Goal: Communication & Community: Answer question/provide support

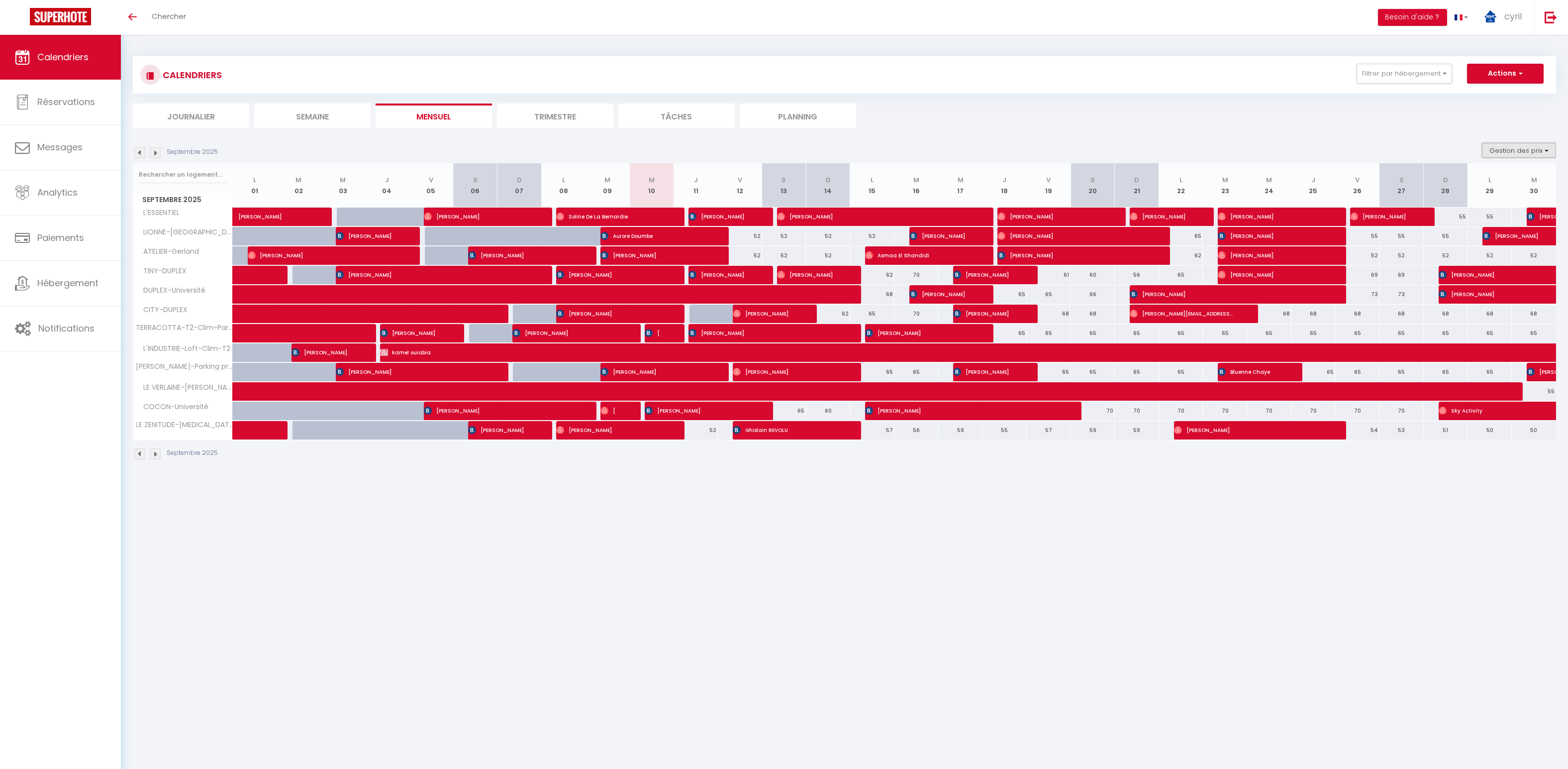
click at [1525, 150] on button "Gestion des prix" at bounding box center [1519, 150] width 74 height 15
click at [1471, 181] on input "Nb Nuits minimum" at bounding box center [1511, 181] width 89 height 10
checkbox input "true"
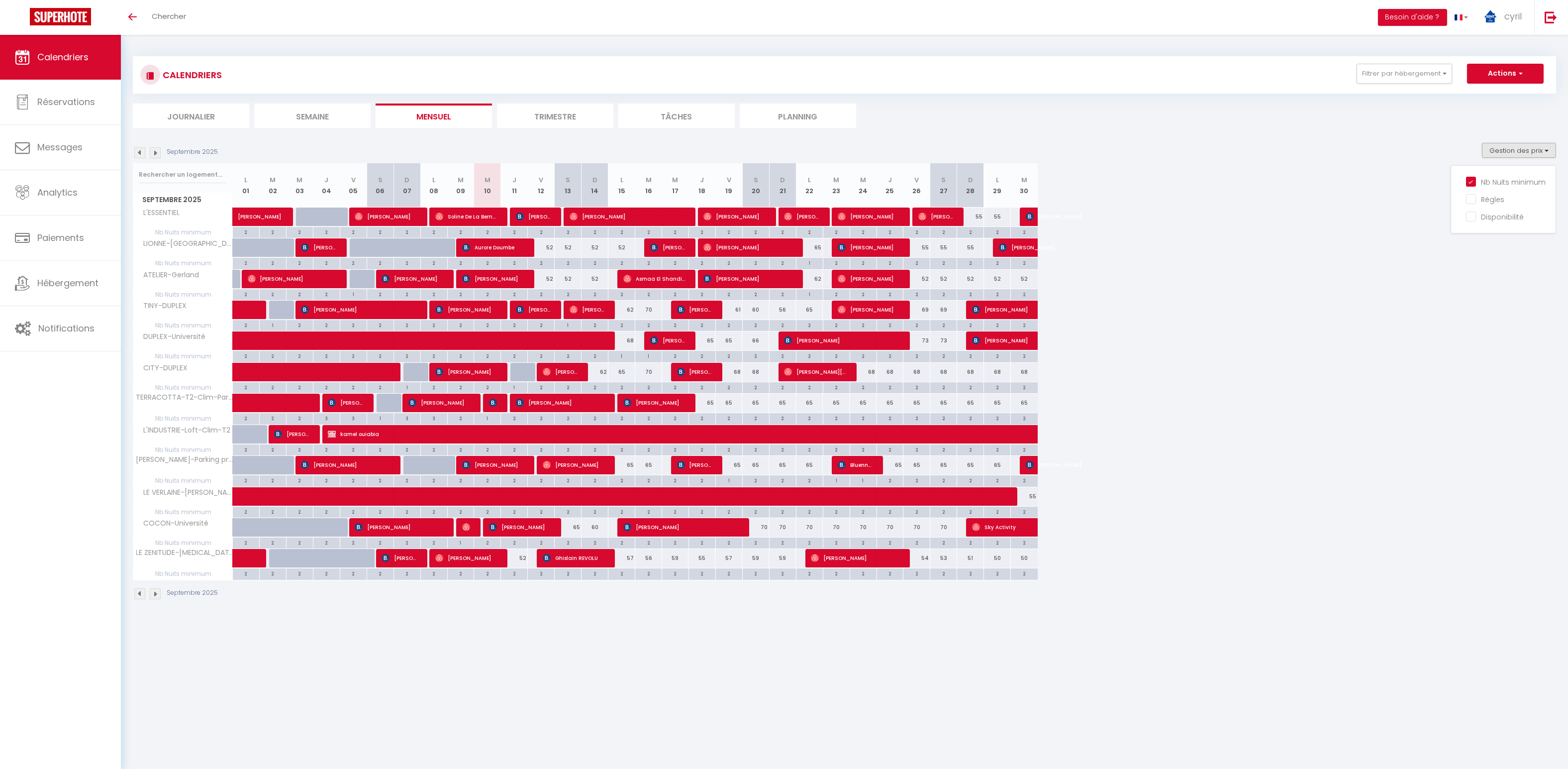
click at [756, 479] on div "2" at bounding box center [756, 480] width 26 height 9
type input "2"
type input "Sam 20 Septembre 2025"
type input "Dim 21 Septembre 2025"
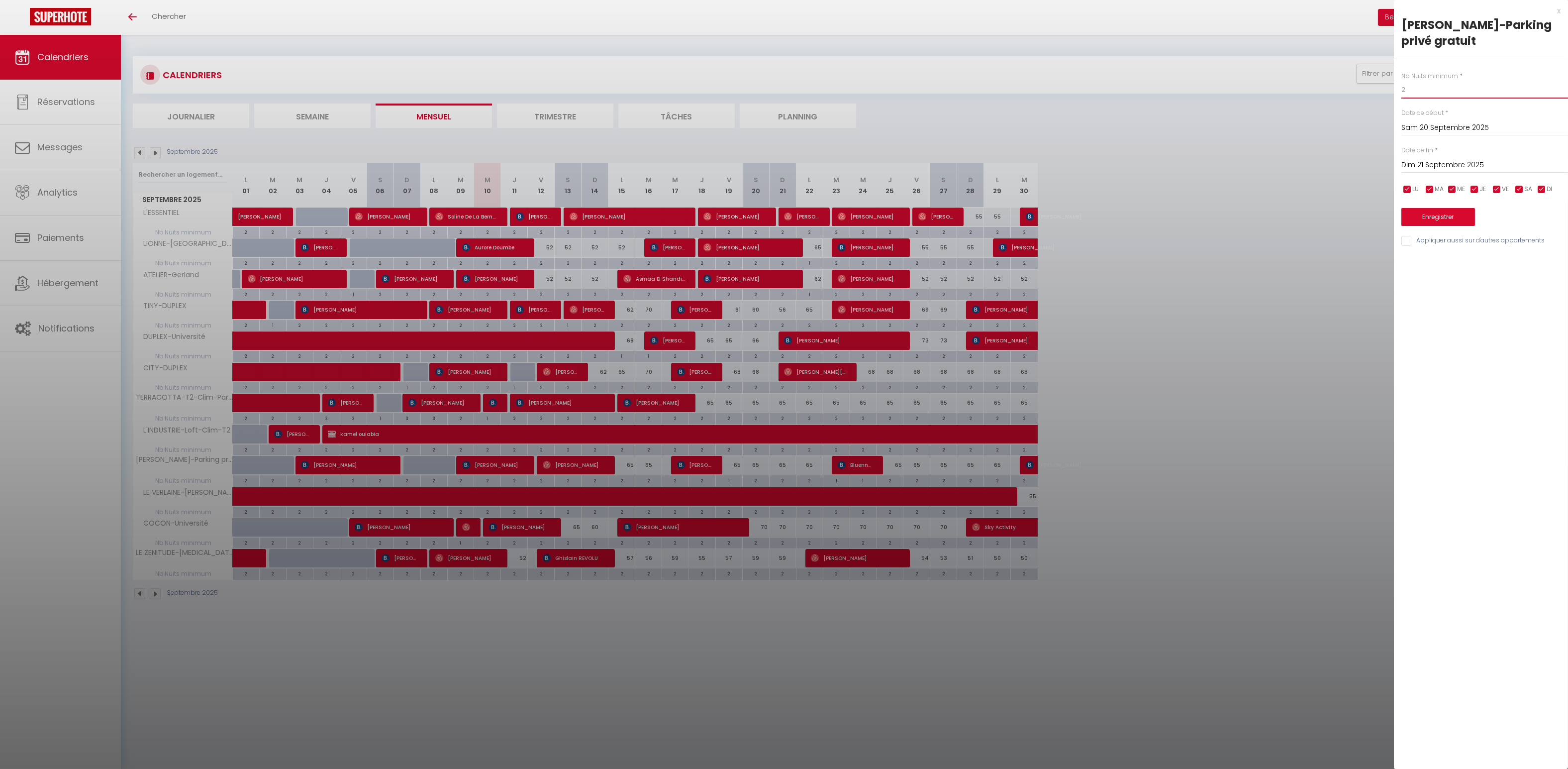
drag, startPoint x: 1410, startPoint y: 94, endPoint x: 1372, endPoint y: 89, distance: 38.3
click at [1372, 92] on body "🟢 Des questions ou besoin d'assistance pour la migration AirBnB? Connectez-vous…" at bounding box center [784, 419] width 1568 height 769
type input "1"
click at [1445, 219] on button "Enregistrer" at bounding box center [1438, 216] width 74 height 18
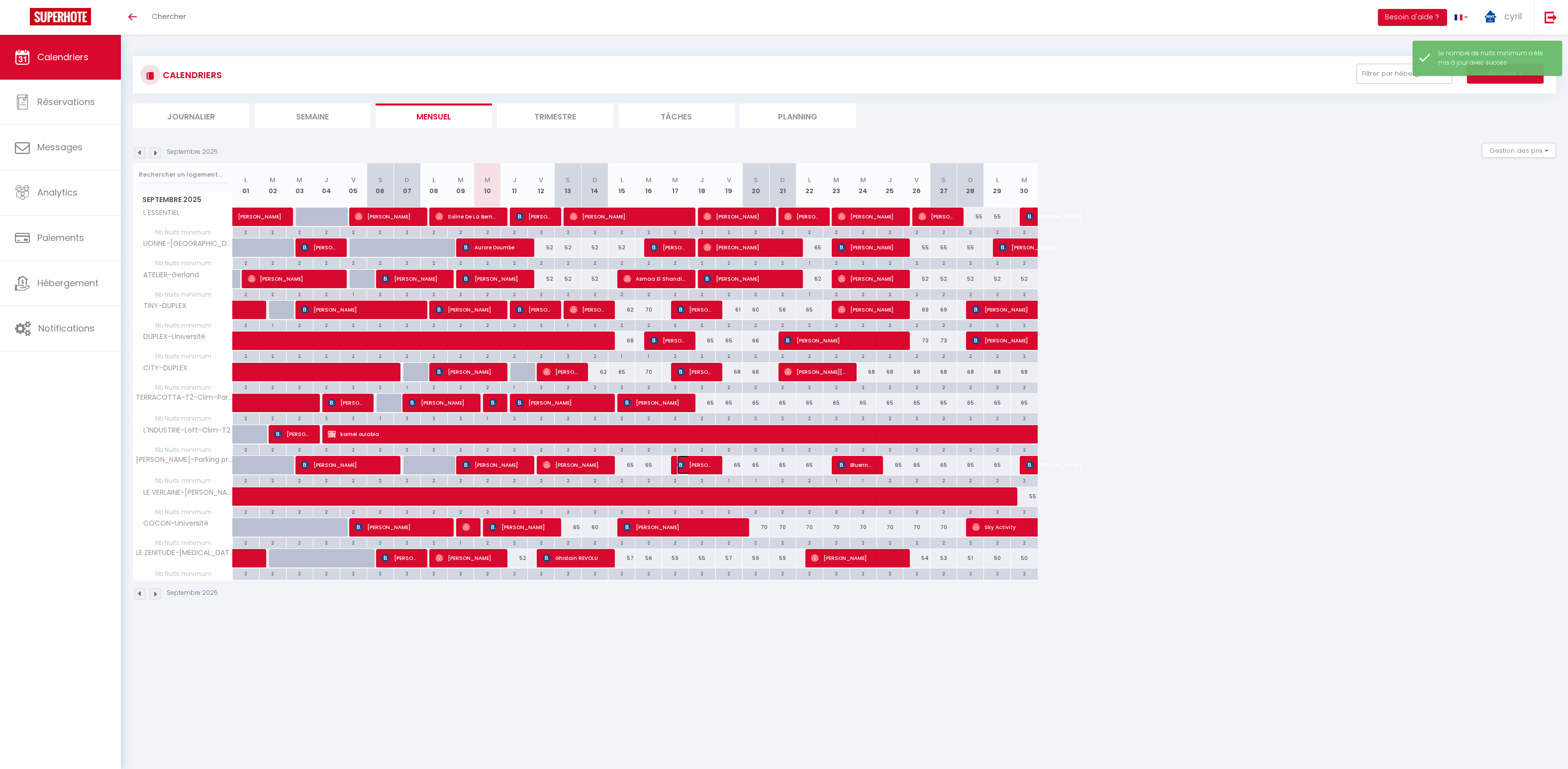
click at [696, 459] on span "[PERSON_NAME]" at bounding box center [695, 465] width 36 height 19
select select "OK"
select select "KO"
select select "0"
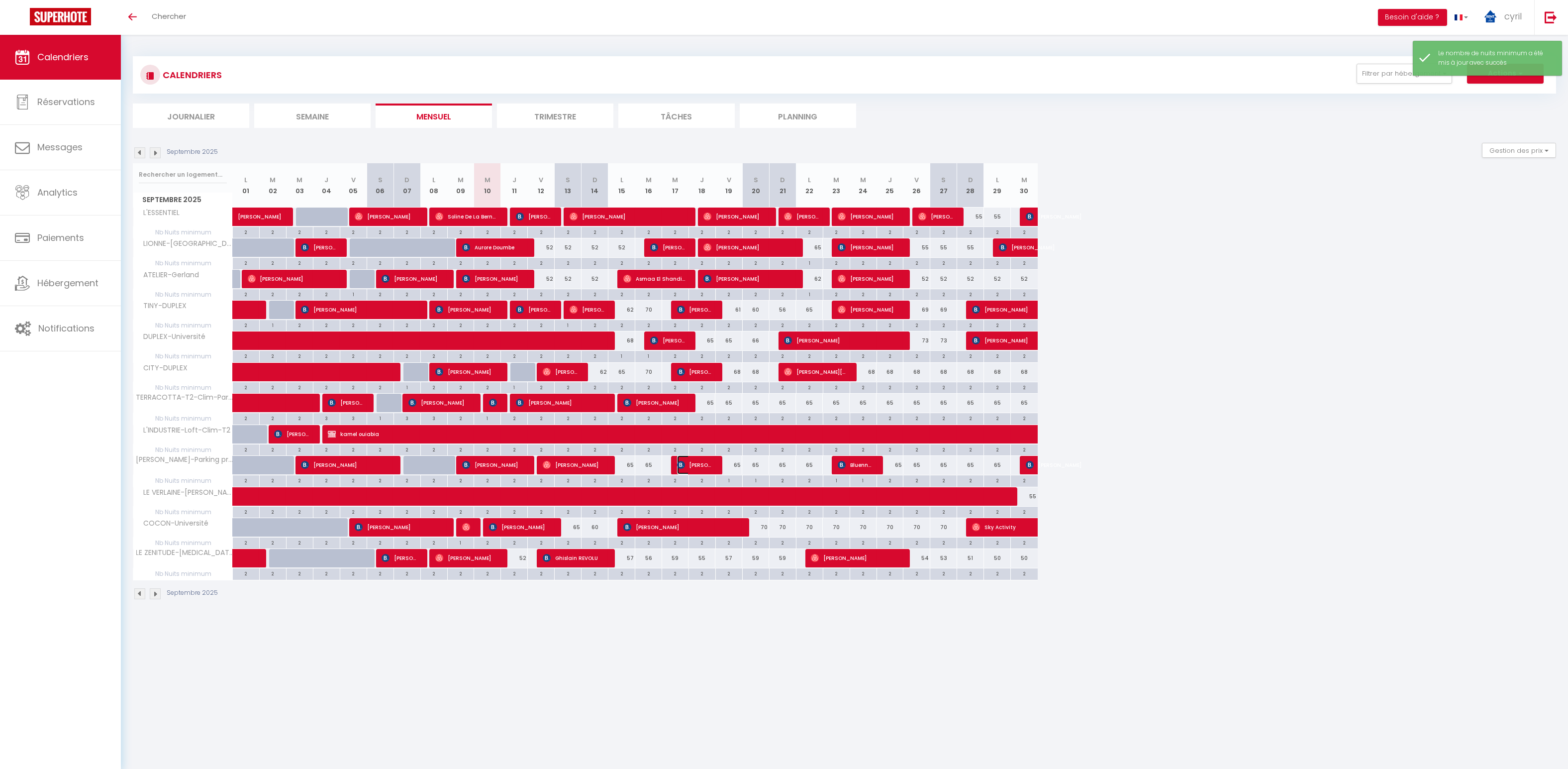
select select "1"
select select
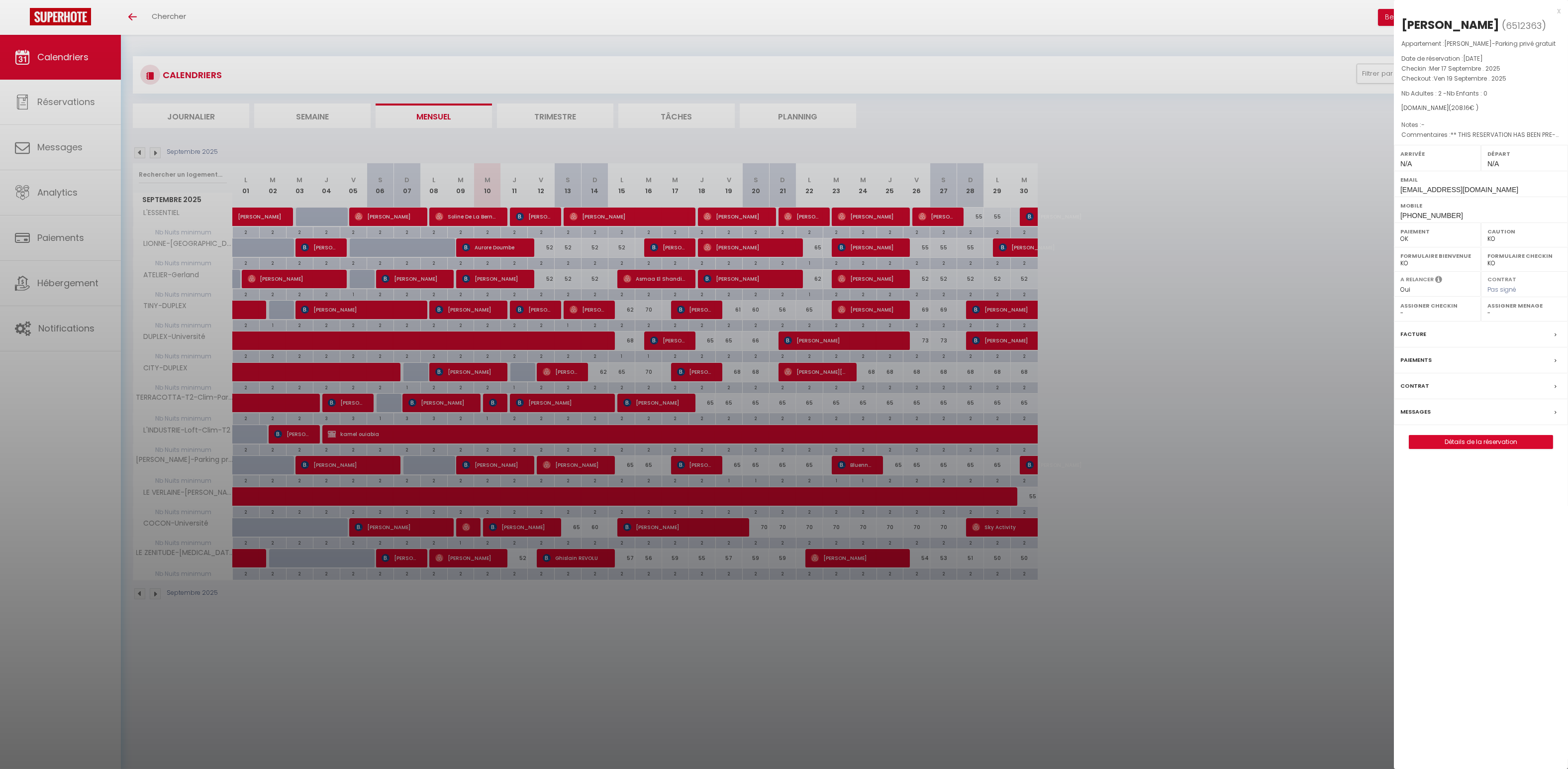
click at [1559, 10] on div "x" at bounding box center [1477, 10] width 167 height 12
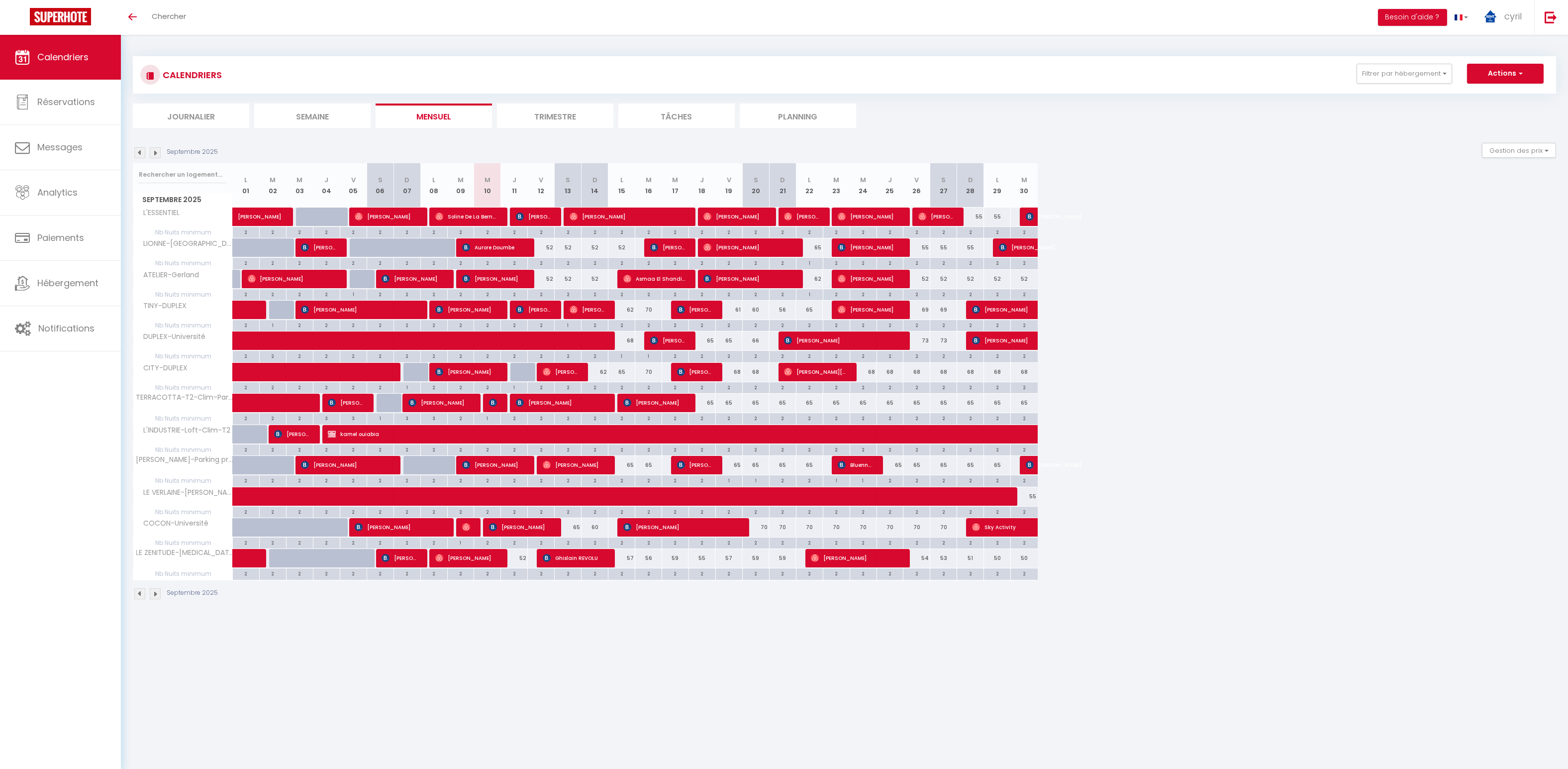
click at [733, 478] on div "1" at bounding box center [729, 480] width 26 height 9
type input "1"
type input "Ven 19 Septembre 2025"
type input "Sam 20 Septembre 2025"
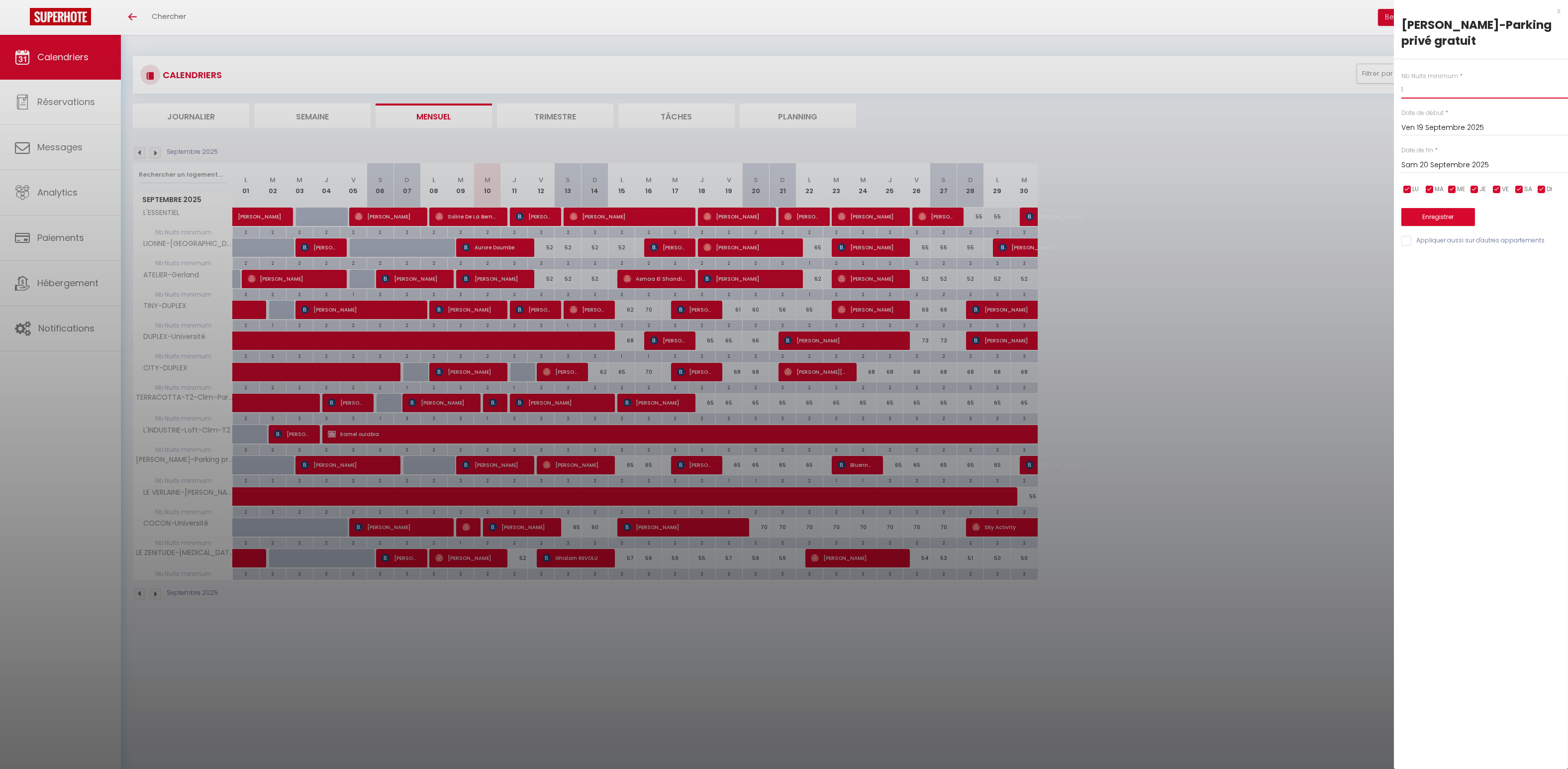
drag, startPoint x: 1414, startPoint y: 92, endPoint x: 1392, endPoint y: 86, distance: 22.8
click at [1394, 86] on div "Nb Nuits minimum * 1 Date de début * [DATE] < [DATE] > Dim Lun Mar Mer Jeu Ven …" at bounding box center [1481, 153] width 174 height 188
type input "2"
drag, startPoint x: 1435, startPoint y: 213, endPoint x: 1334, endPoint y: 238, distance: 104.0
click at [1431, 212] on button "Enregistrer" at bounding box center [1438, 216] width 74 height 18
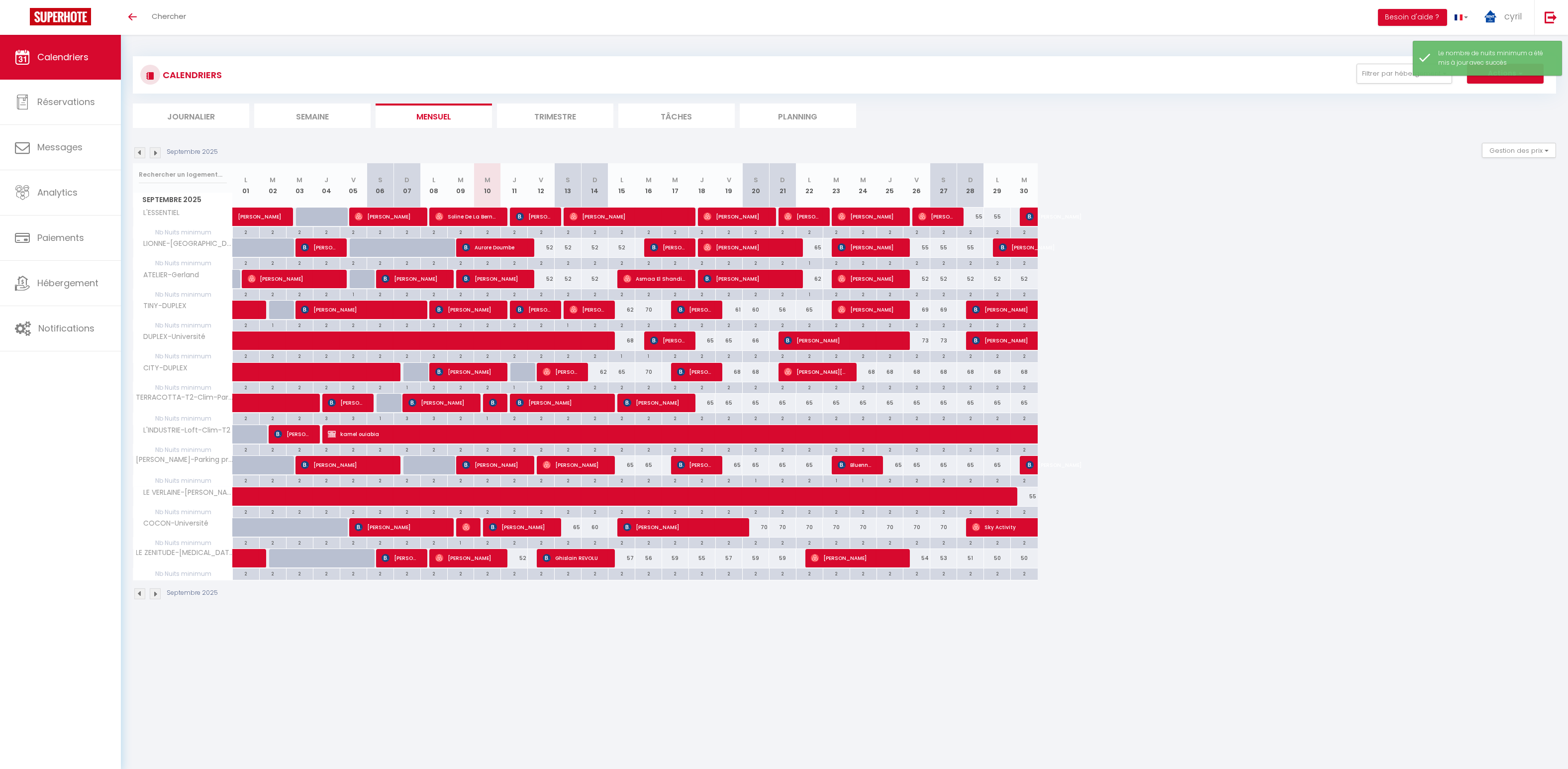
click at [753, 477] on div "1" at bounding box center [756, 480] width 26 height 9
type input "1"
type input "Sam 20 Septembre 2025"
type input "Dim 21 Septembre 2025"
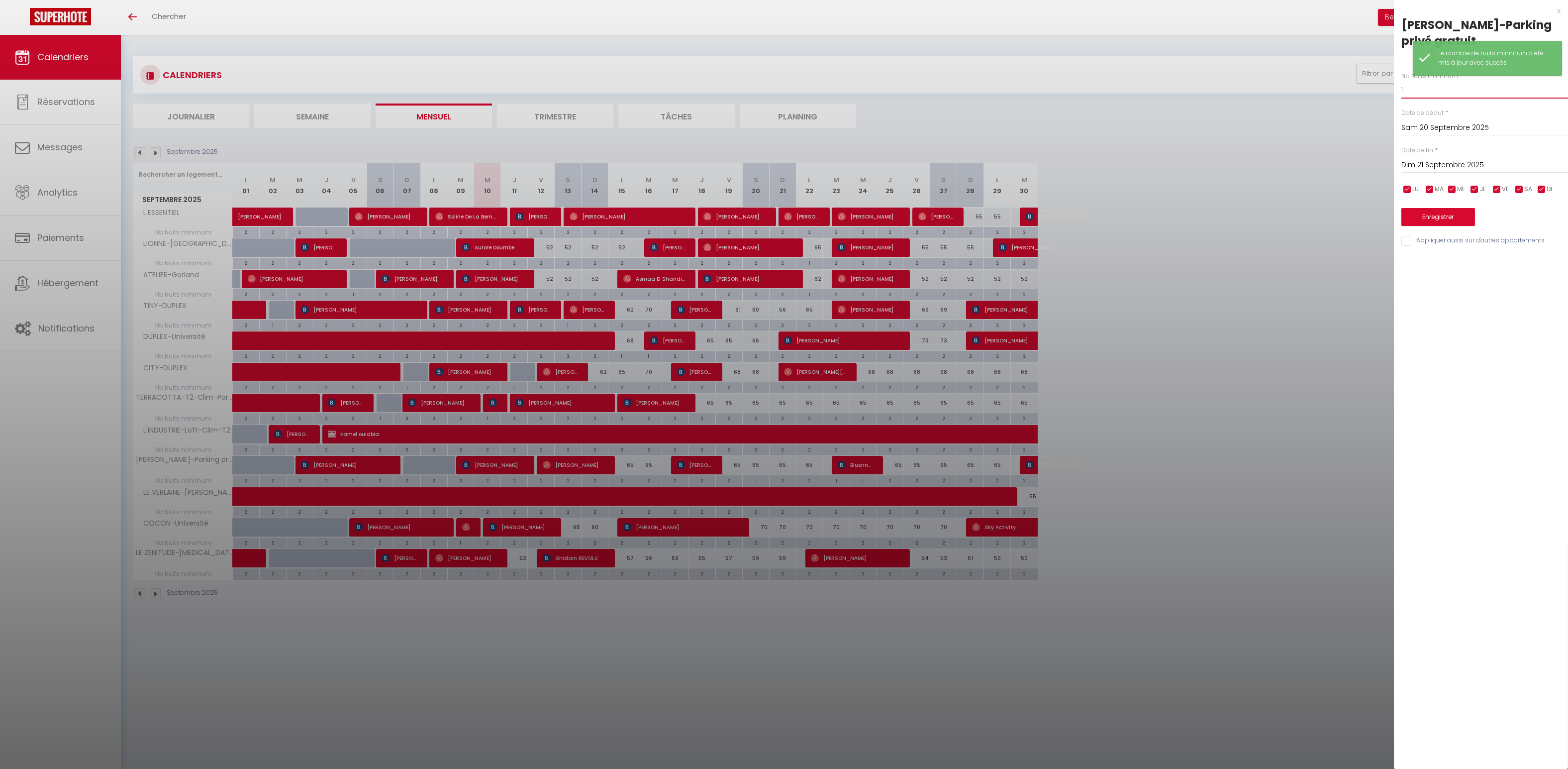
drag, startPoint x: 1404, startPoint y: 91, endPoint x: 1371, endPoint y: 81, distance: 34.5
click at [1368, 84] on body "🟢 Des questions ou besoin d'assistance pour la migration AirBnB? Connectez-vous…" at bounding box center [784, 419] width 1568 height 769
type input "2"
click at [1437, 219] on button "Enregistrer" at bounding box center [1438, 216] width 74 height 18
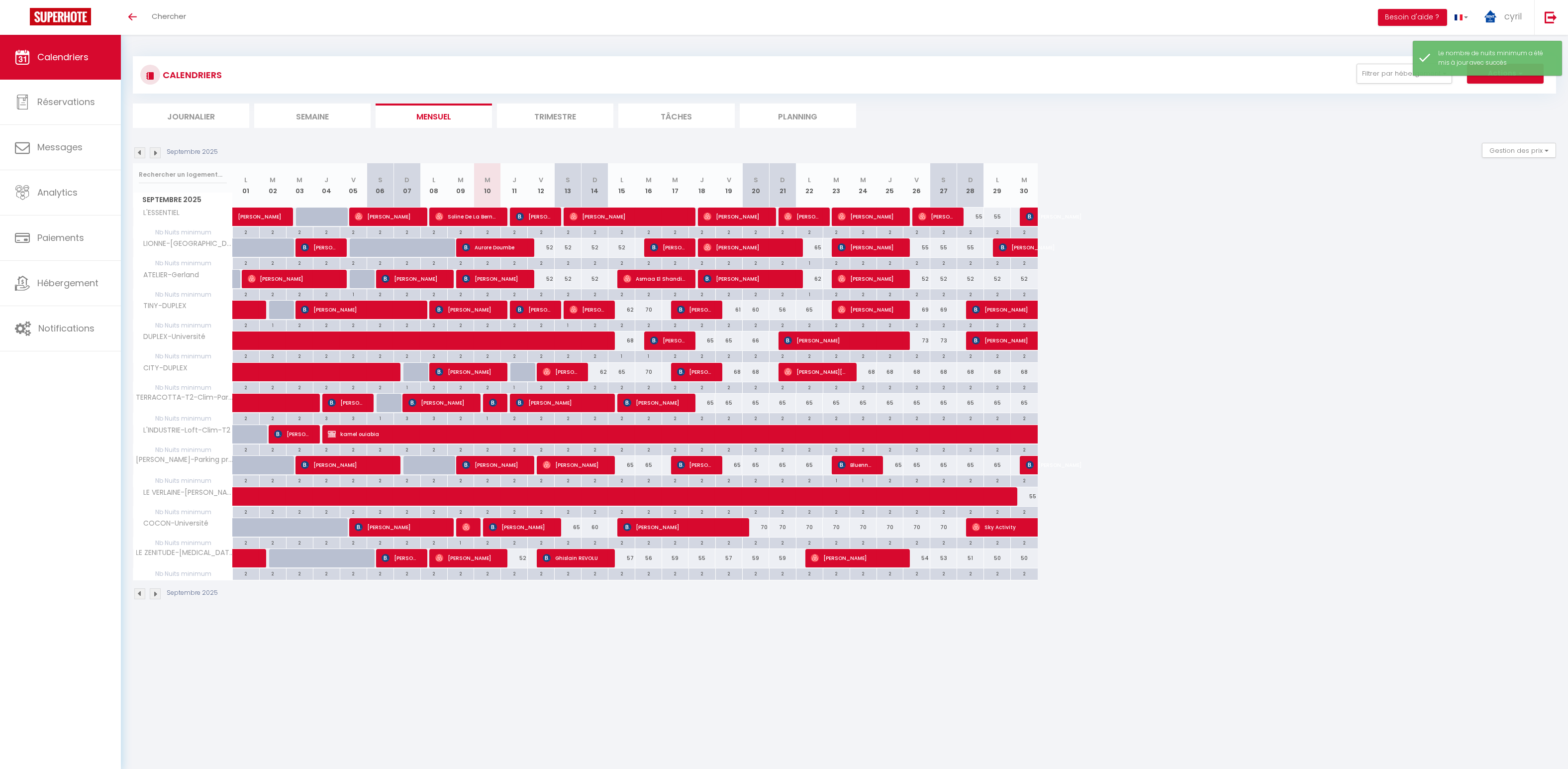
click at [896, 480] on div "2" at bounding box center [890, 480] width 26 height 9
type input "2"
type input "Jeu 25 Septembre 2025"
type input "Ven 26 Septembre 2025"
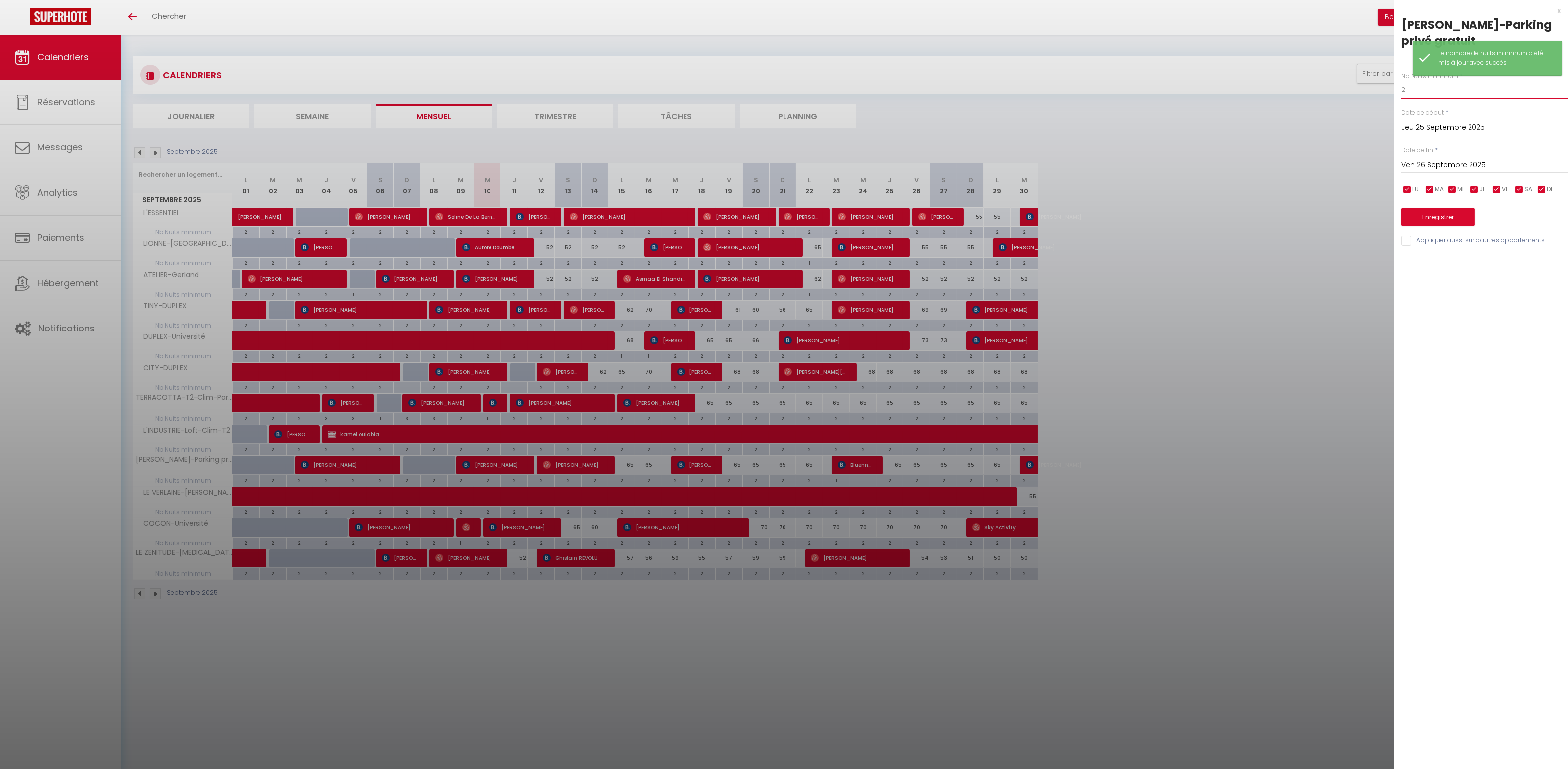
drag, startPoint x: 1422, startPoint y: 88, endPoint x: 1361, endPoint y: 85, distance: 61.1
click at [1360, 86] on body "🟢 Des questions ou besoin d'assistance pour la migration AirBnB? Connectez-vous…" at bounding box center [784, 419] width 1568 height 769
type input "1"
click at [1430, 216] on button "Enregistrer" at bounding box center [1438, 216] width 74 height 18
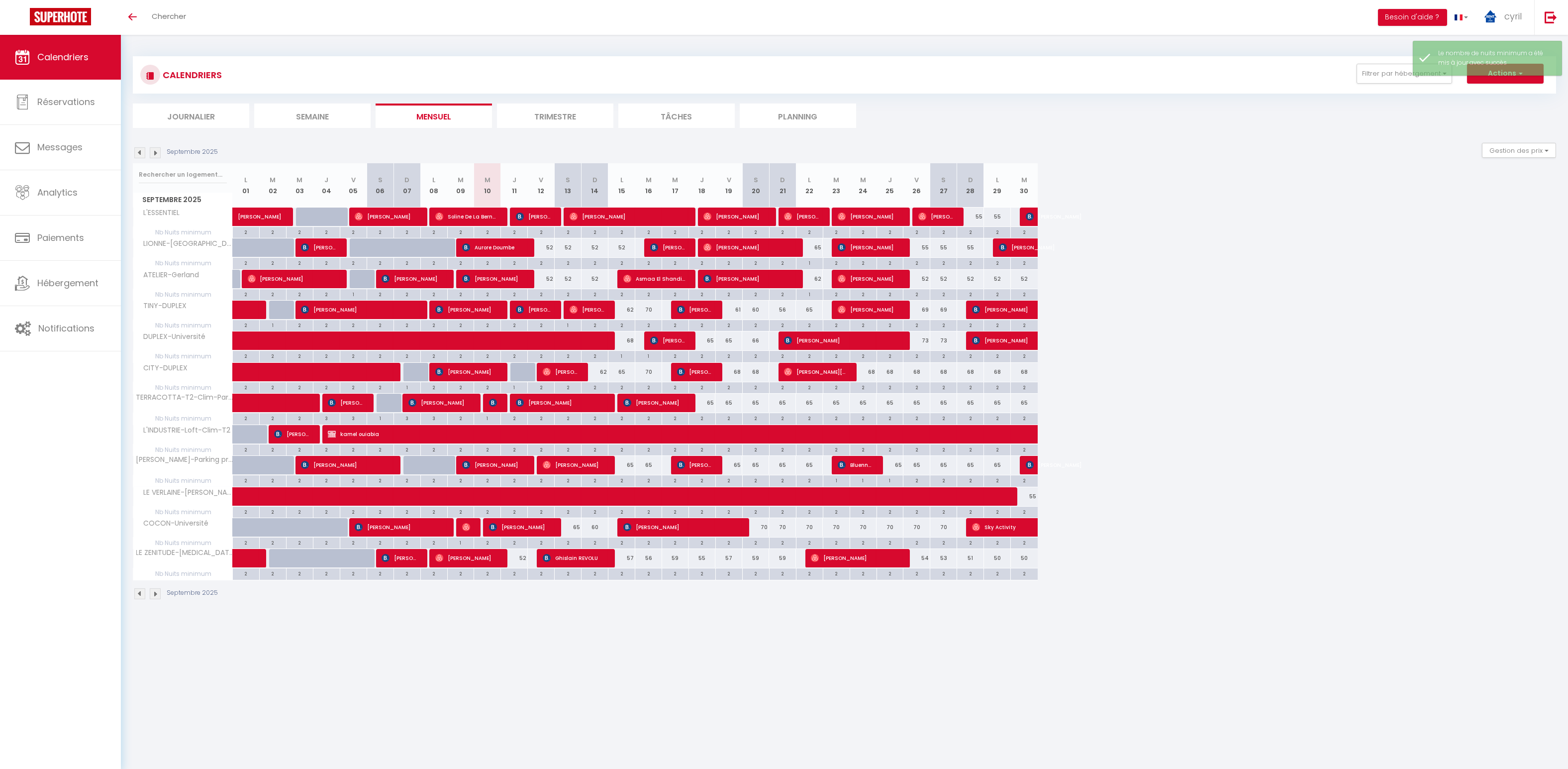
click at [919, 477] on div "2" at bounding box center [916, 480] width 26 height 9
type input "2"
type input "Ven 26 Septembre 2025"
type input "[DATE]"
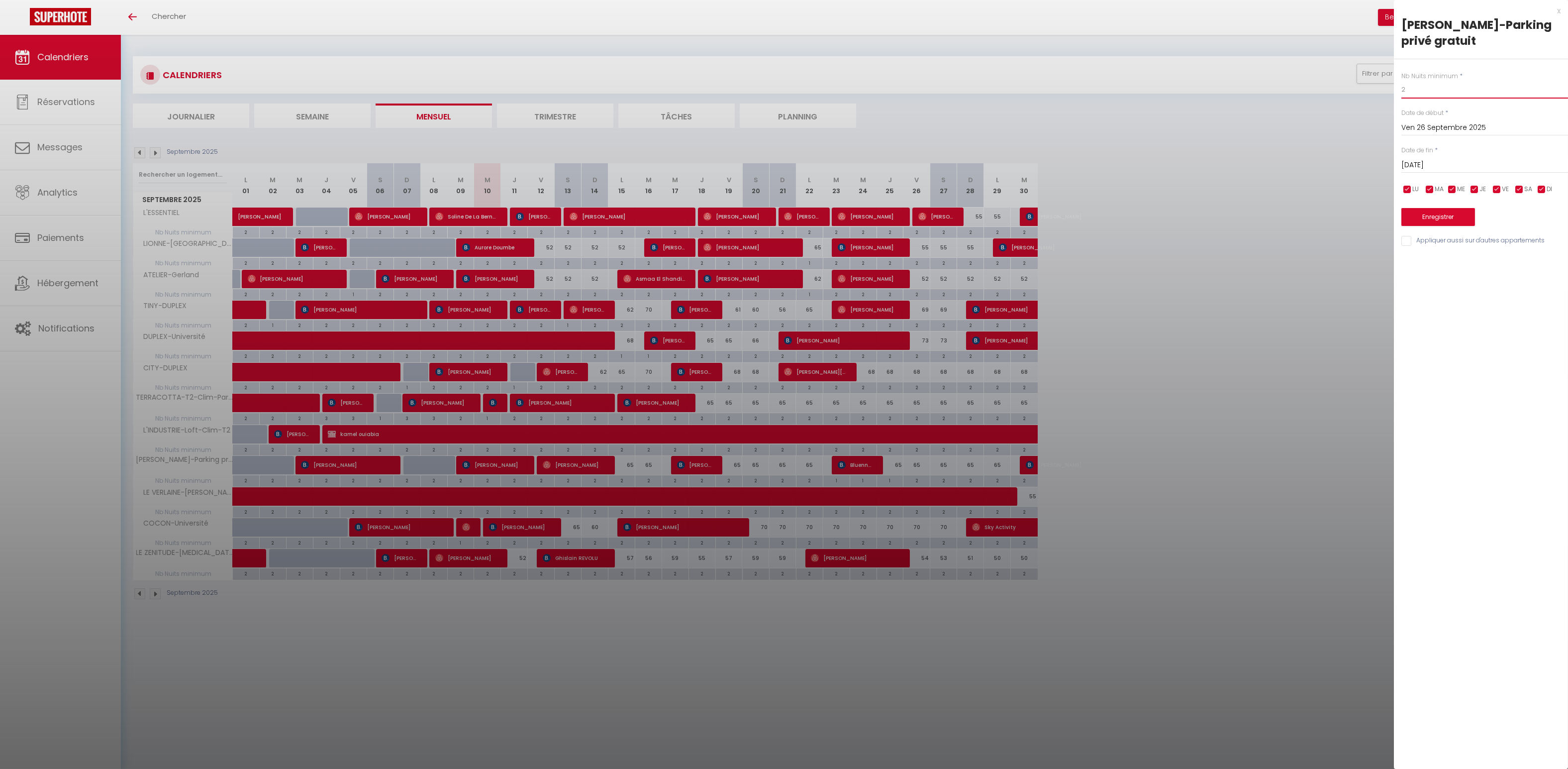
drag, startPoint x: 1417, startPoint y: 91, endPoint x: 1372, endPoint y: 87, distance: 45.2
click at [1372, 87] on body "🟢 Des questions ou besoin d'assistance pour la migration AirBnB? Connectez-vous…" at bounding box center [784, 419] width 1568 height 769
type input "1"
click at [1447, 210] on button "Enregistrer" at bounding box center [1438, 216] width 74 height 18
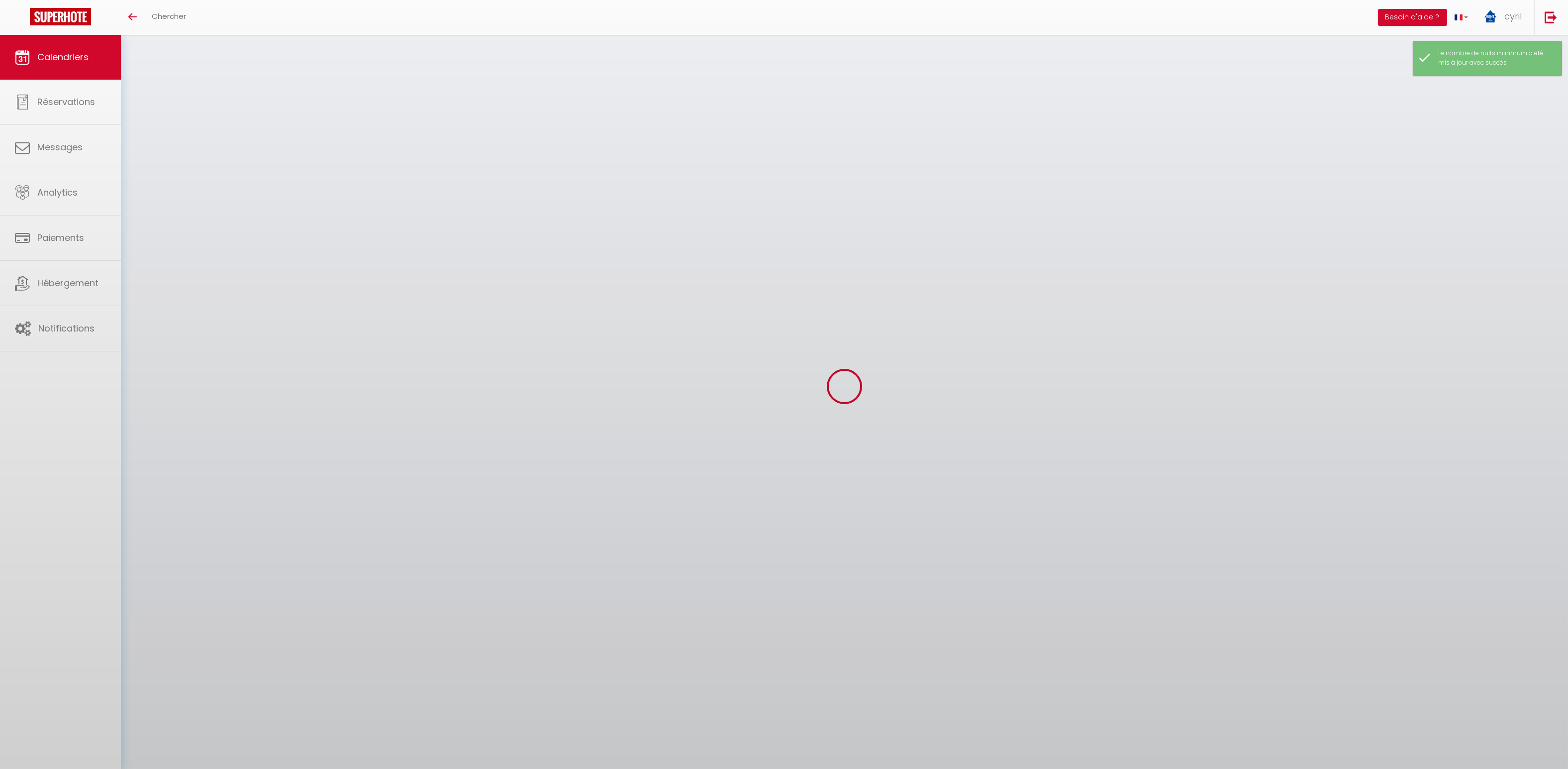
select select "KO"
select select "0"
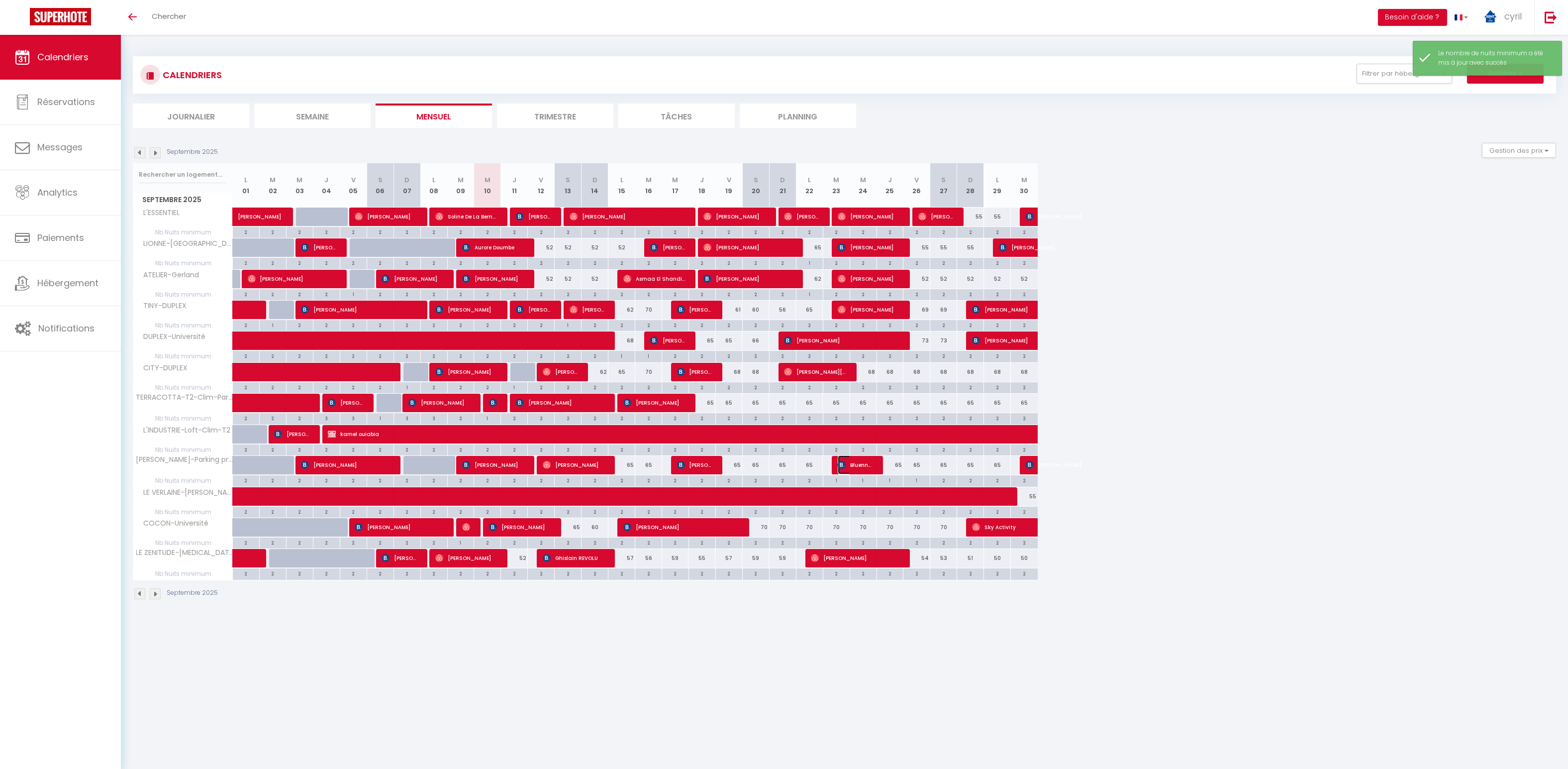
click at [852, 461] on span "Bluenne Chaye" at bounding box center [856, 465] width 36 height 19
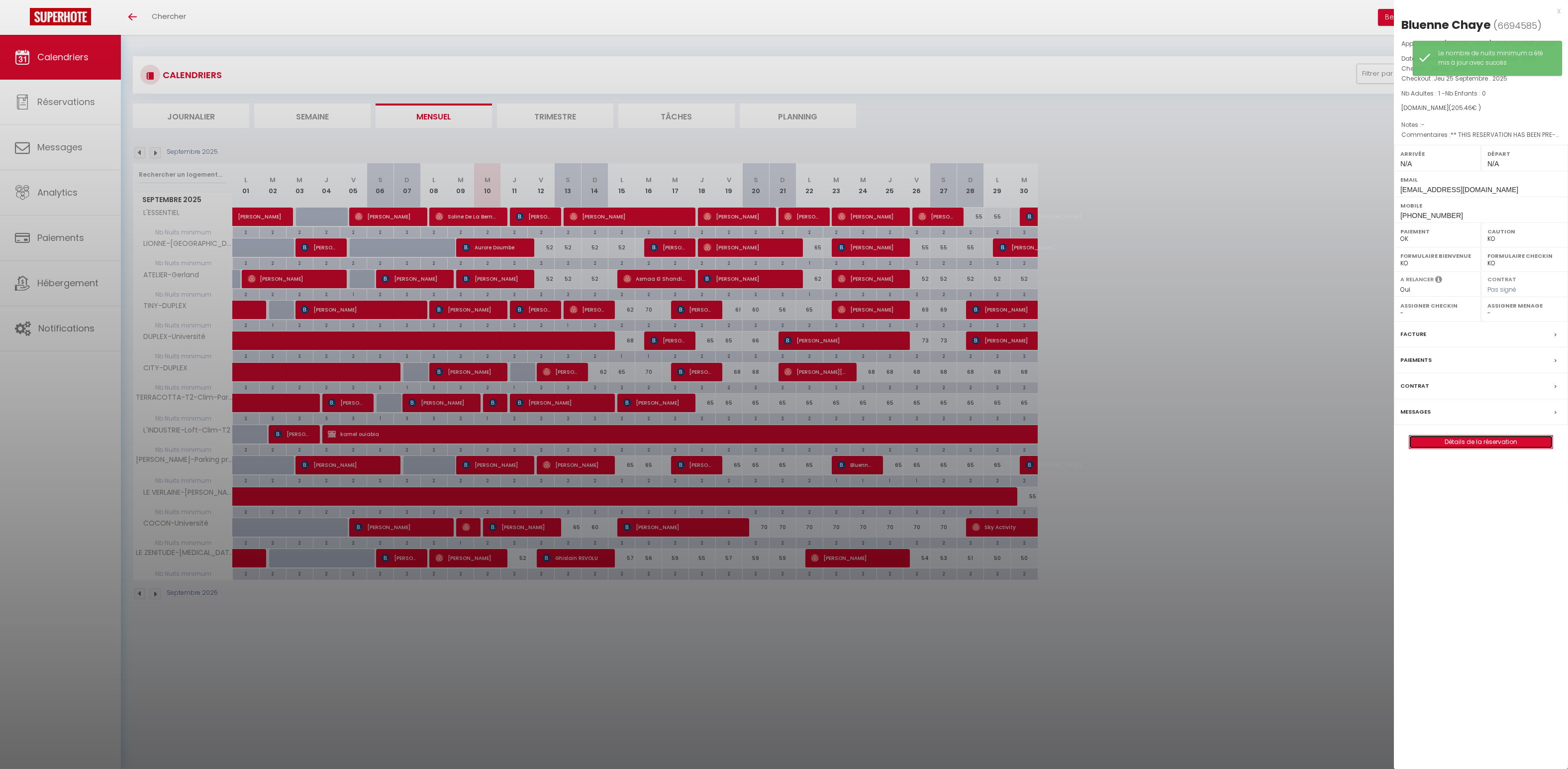
click at [1475, 435] on link "Détails de la réservation" at bounding box center [1481, 442] width 143 height 13
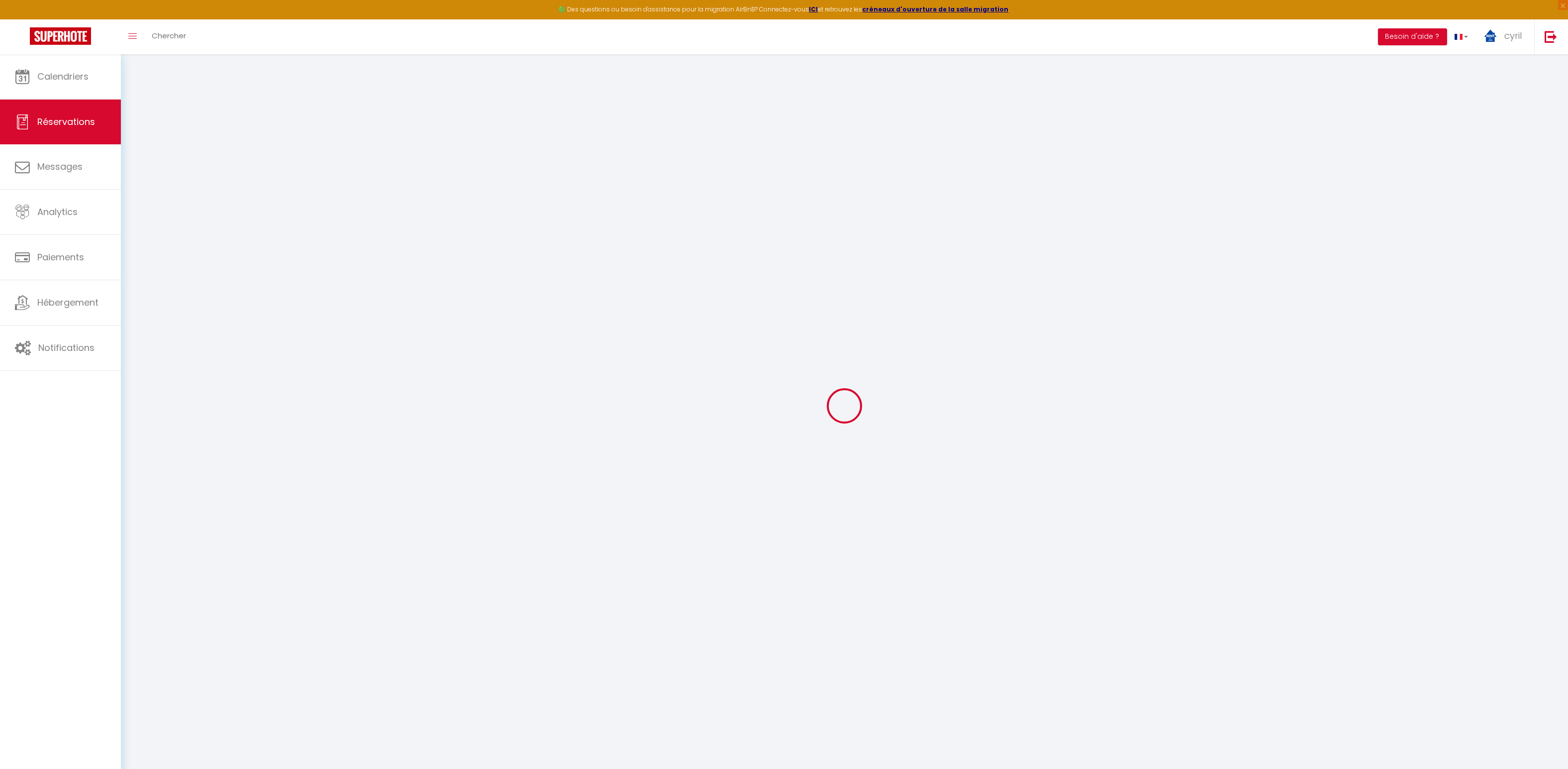
type input "Bluenne"
type input "Chaye"
type input "[EMAIL_ADDRESS][DOMAIN_NAME]"
type input "[PHONE_NUMBER]"
type input "."
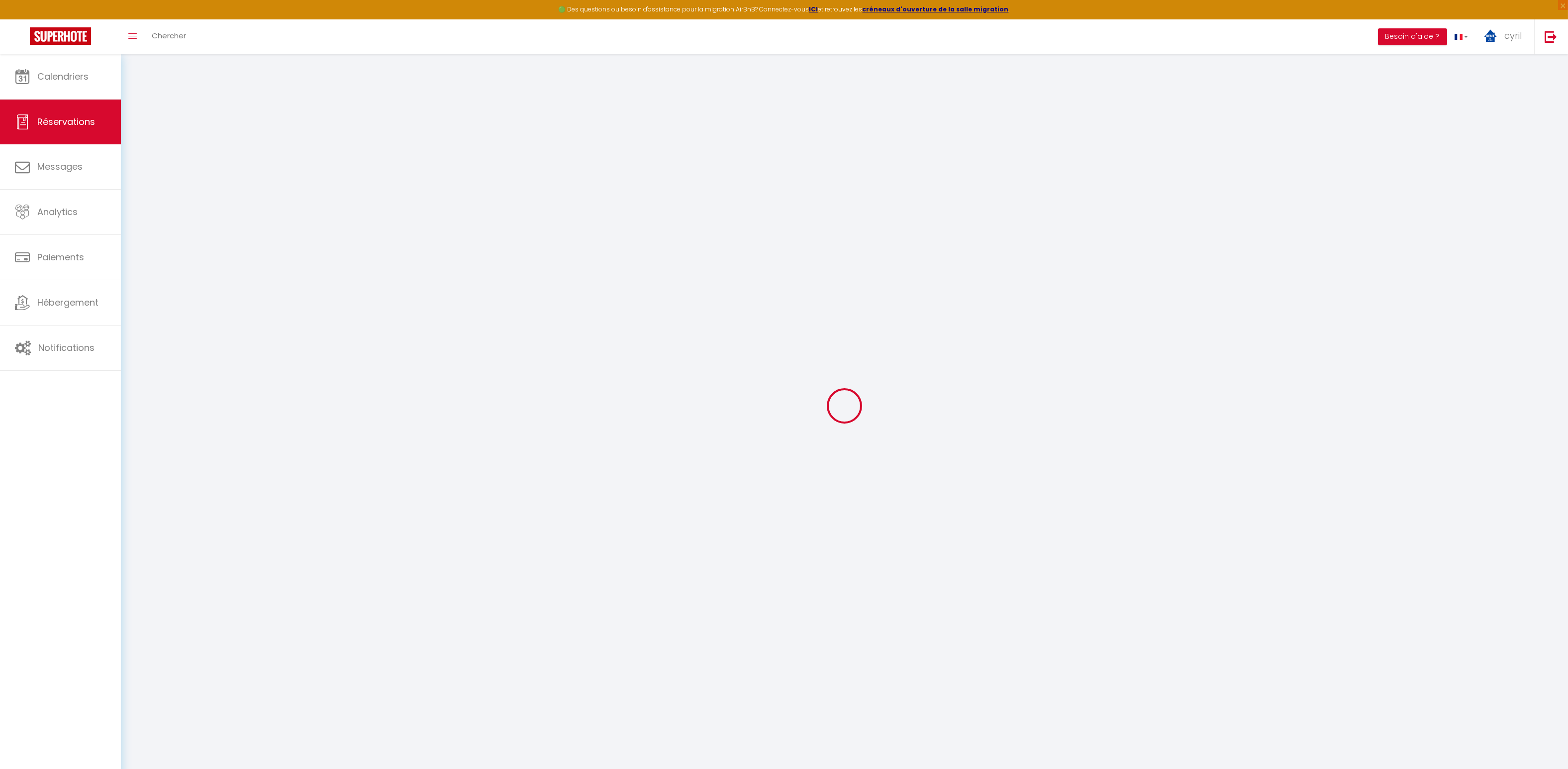
select select "FR"
type input "34.59"
type input "2.88"
select select "31136"
select select "1"
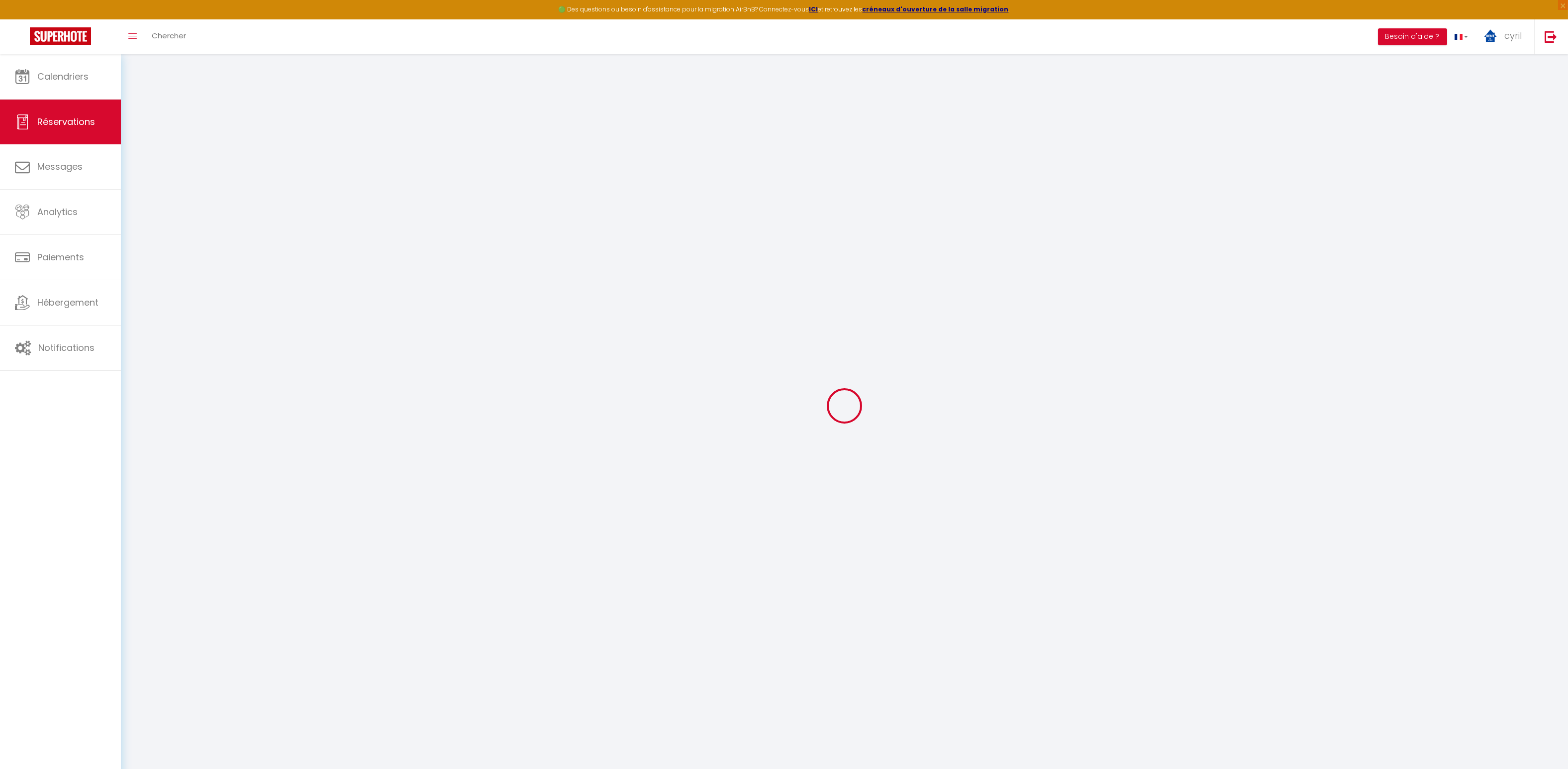
select select
type input "1"
select select "12"
select select
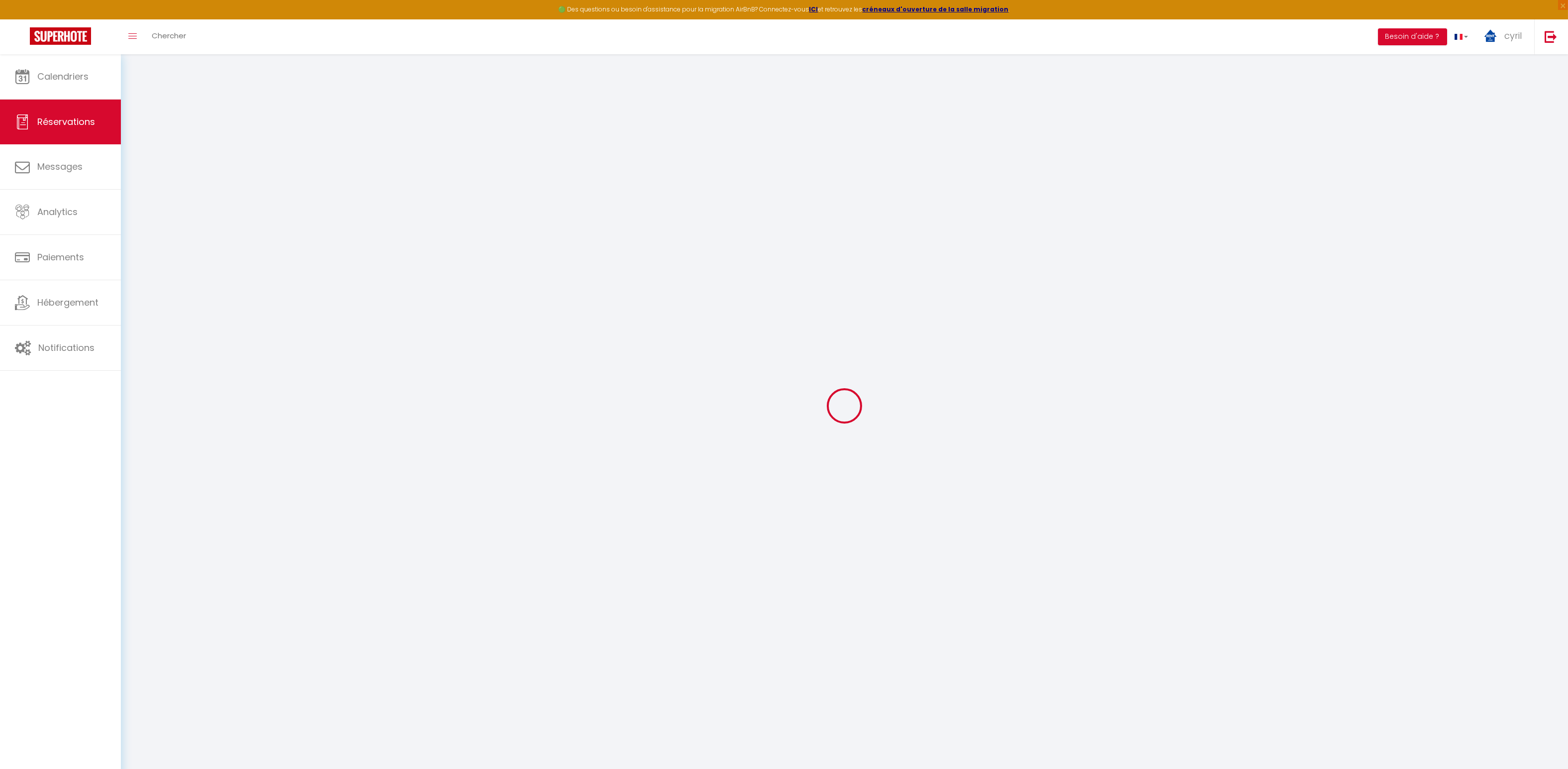
type input "168.48"
checkbox input "false"
type input "0"
select select "2"
type input "0"
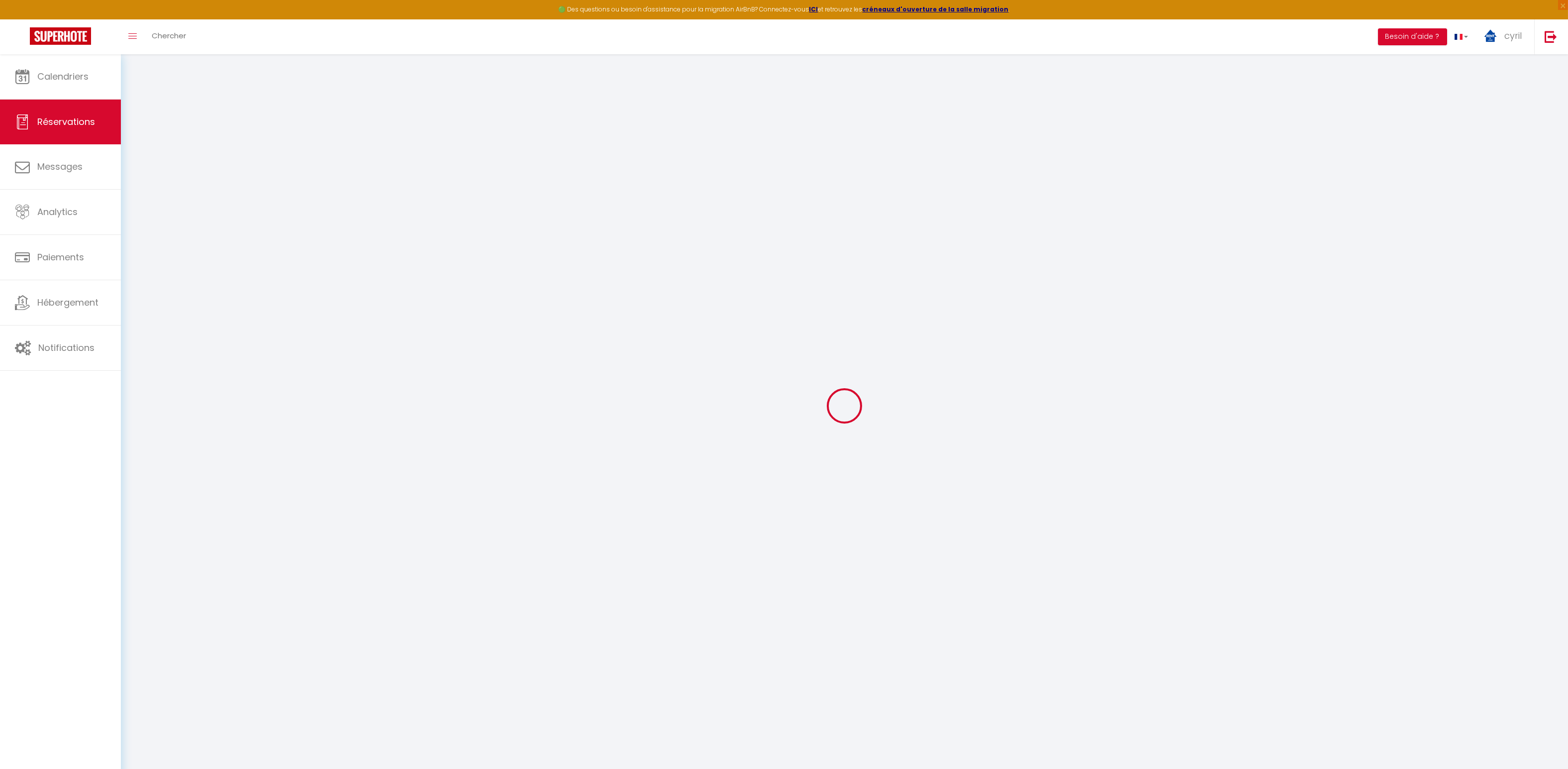
type input "0"
select select
select select "14"
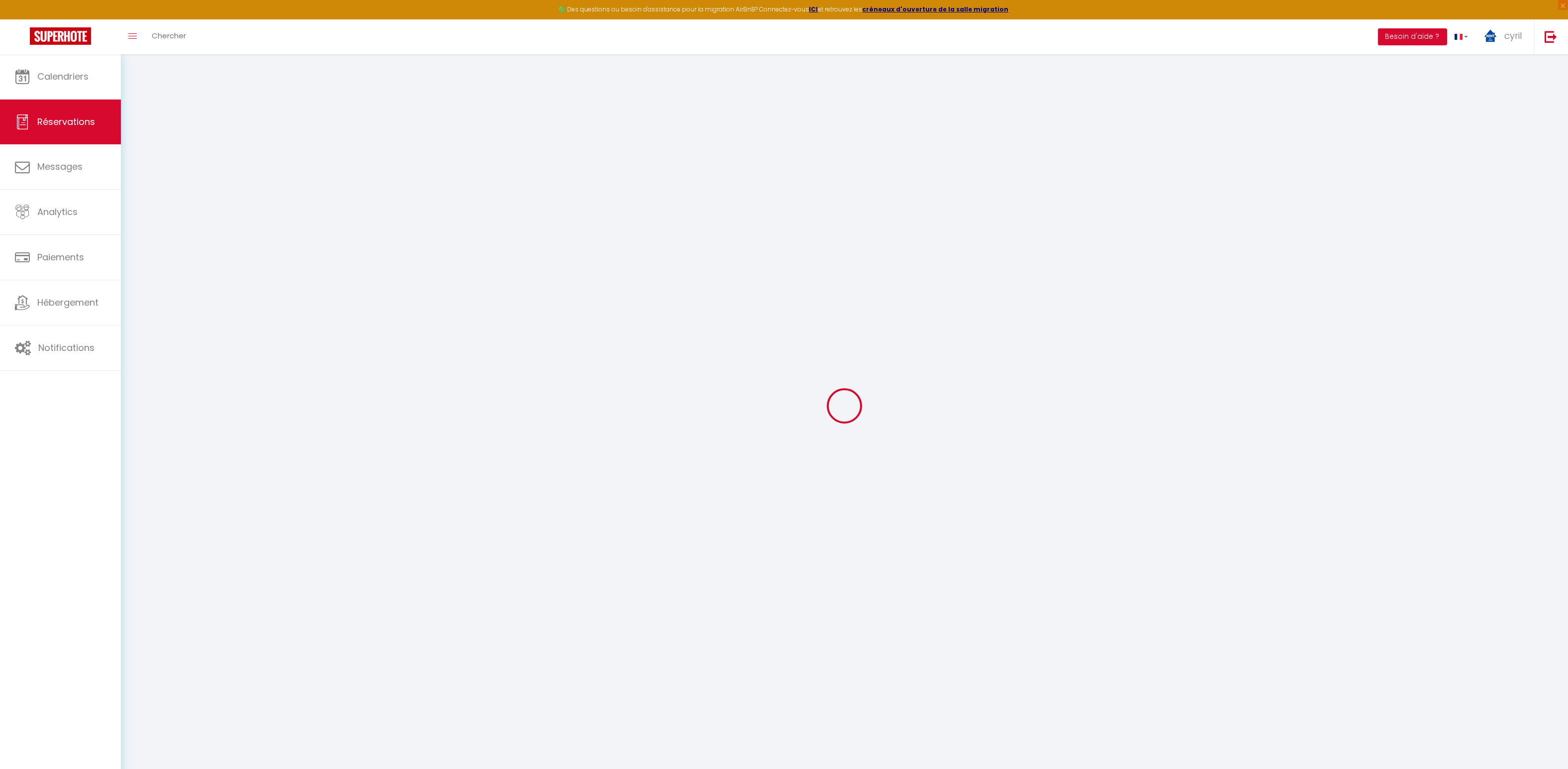
checkbox input "false"
select select
checkbox input "false"
select select
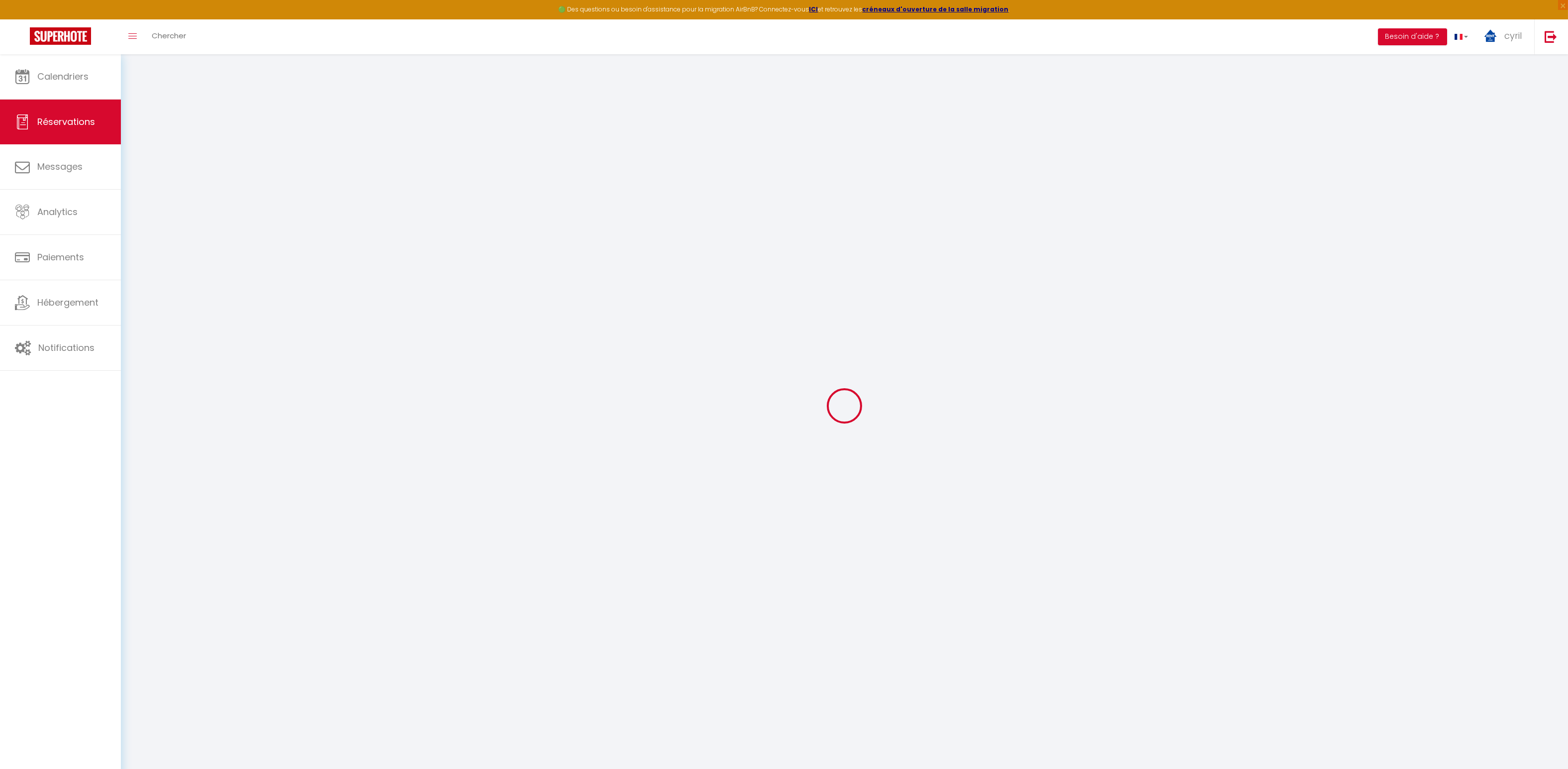
select select
checkbox input "false"
type textarea "** THIS RESERVATION HAS BEEN PRE-PAID ** BOOKING NOTE : Payment charge is EUR 2…"
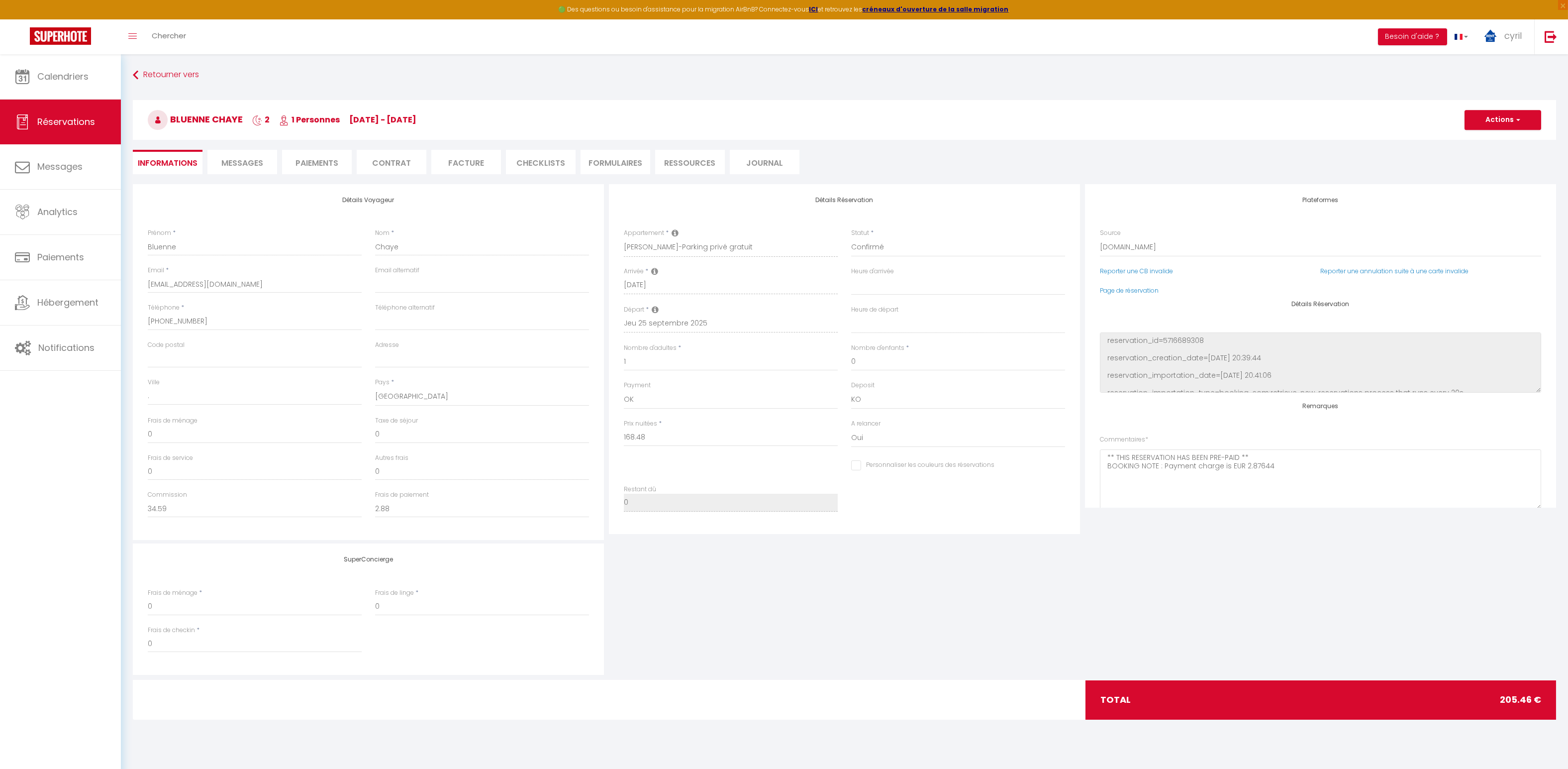
type input "35"
type input "1.98"
select select
checkbox input "false"
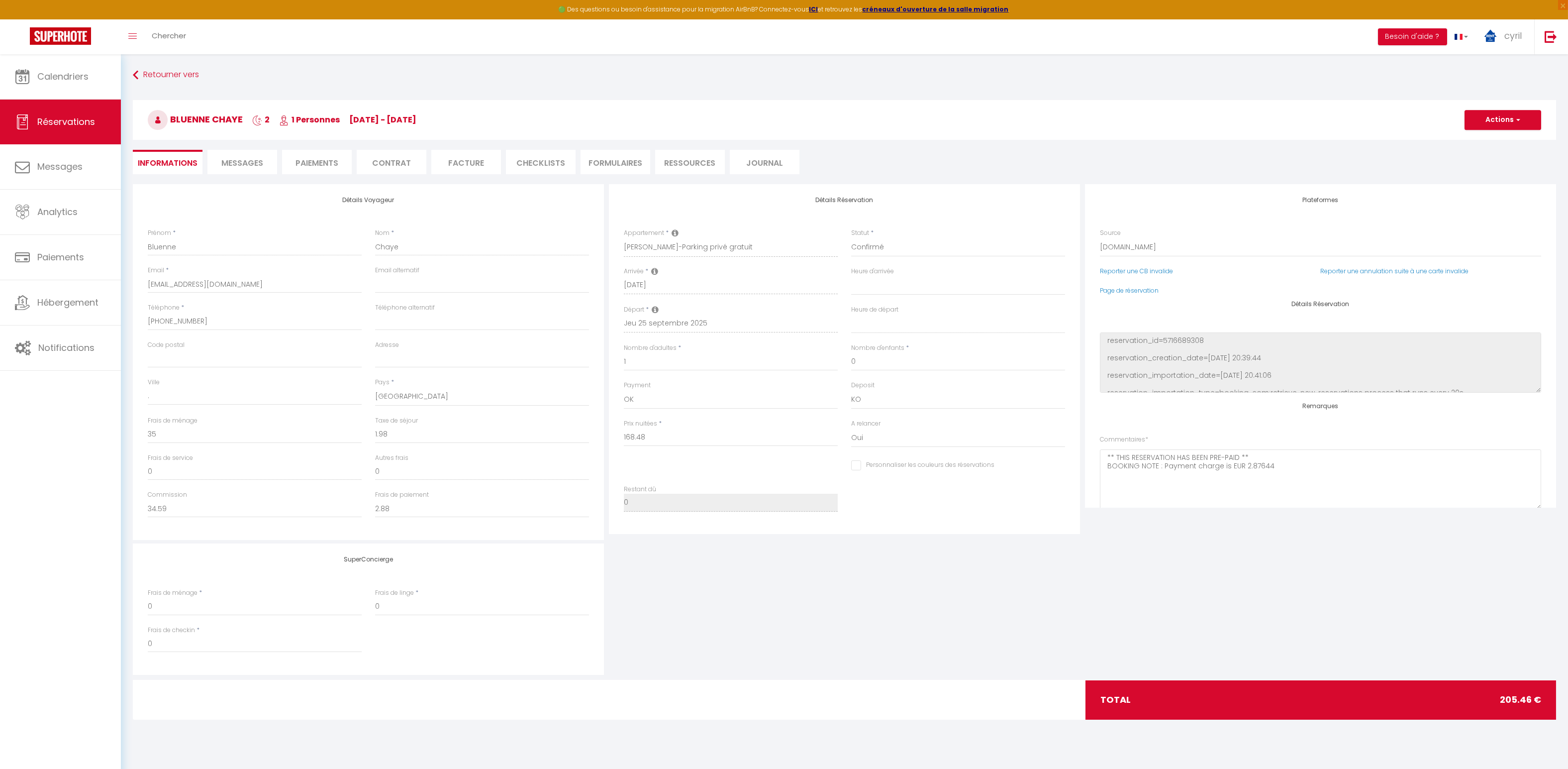
select select
click at [237, 157] on span "Messages" at bounding box center [242, 163] width 42 height 12
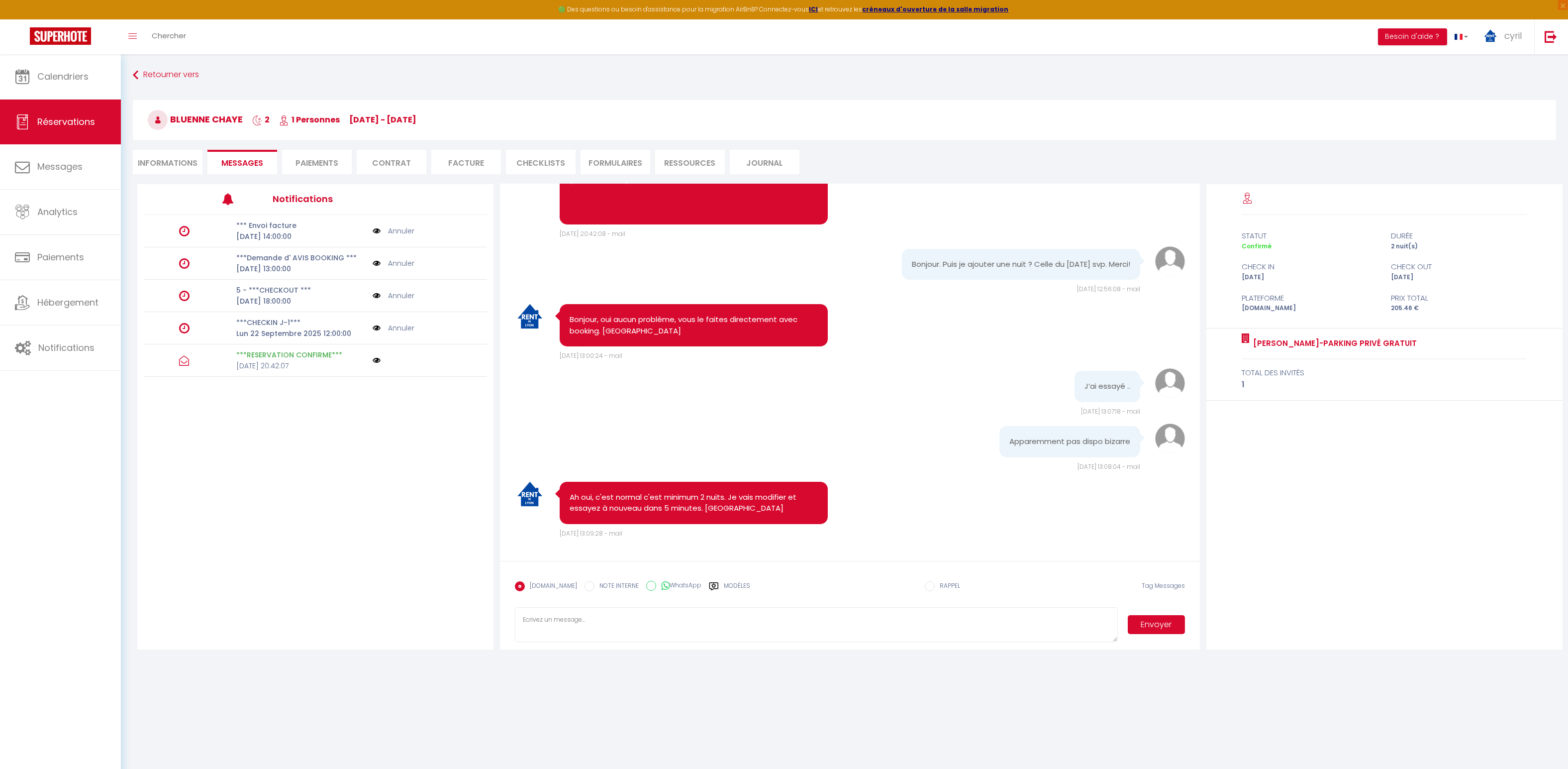
scroll to position [456, 0]
click at [67, 72] on span "Calendriers" at bounding box center [63, 76] width 51 height 12
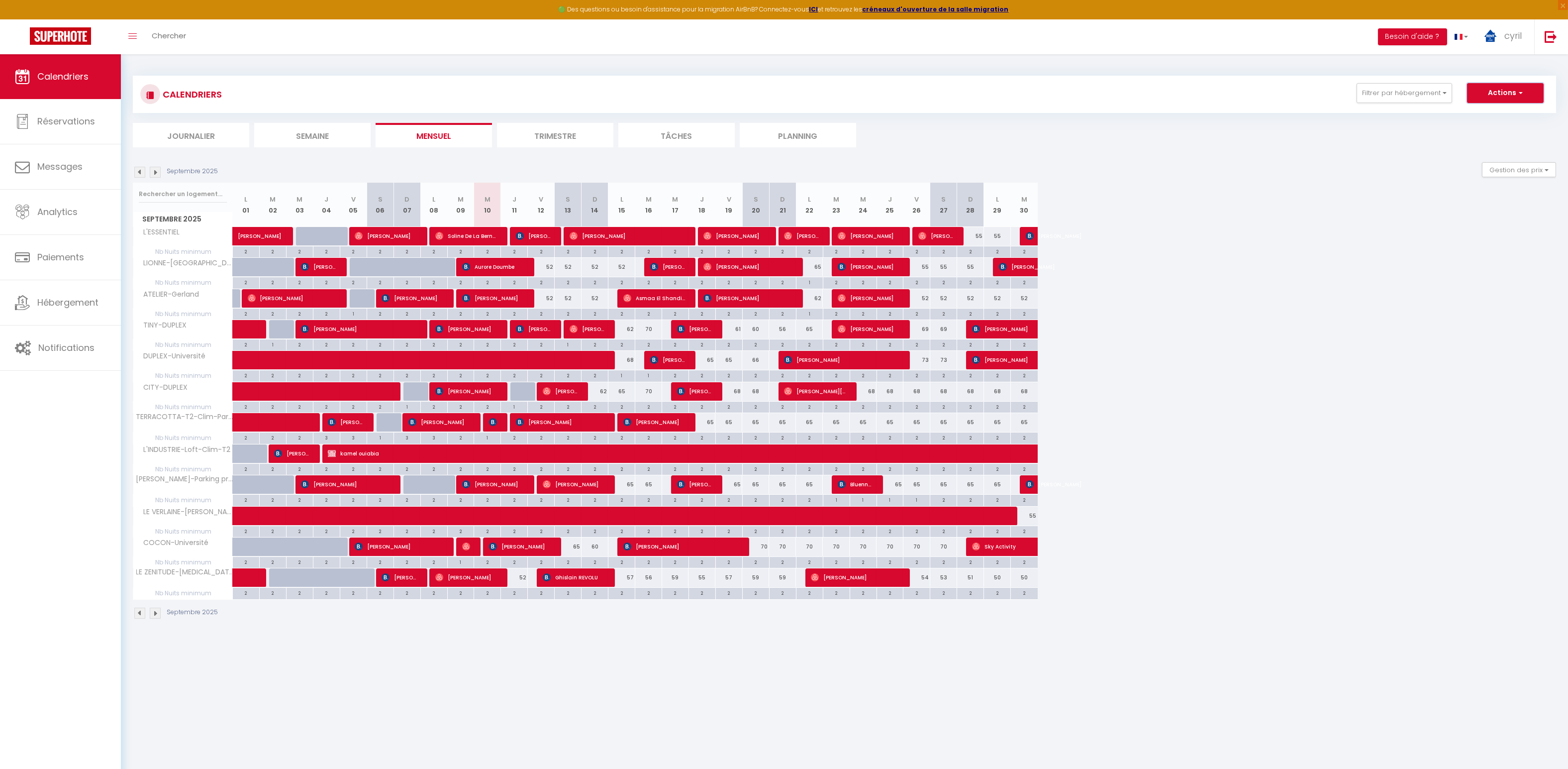
click at [1532, 92] on button "Actions" at bounding box center [1505, 93] width 77 height 20
click at [1554, 38] on img at bounding box center [1551, 37] width 12 height 12
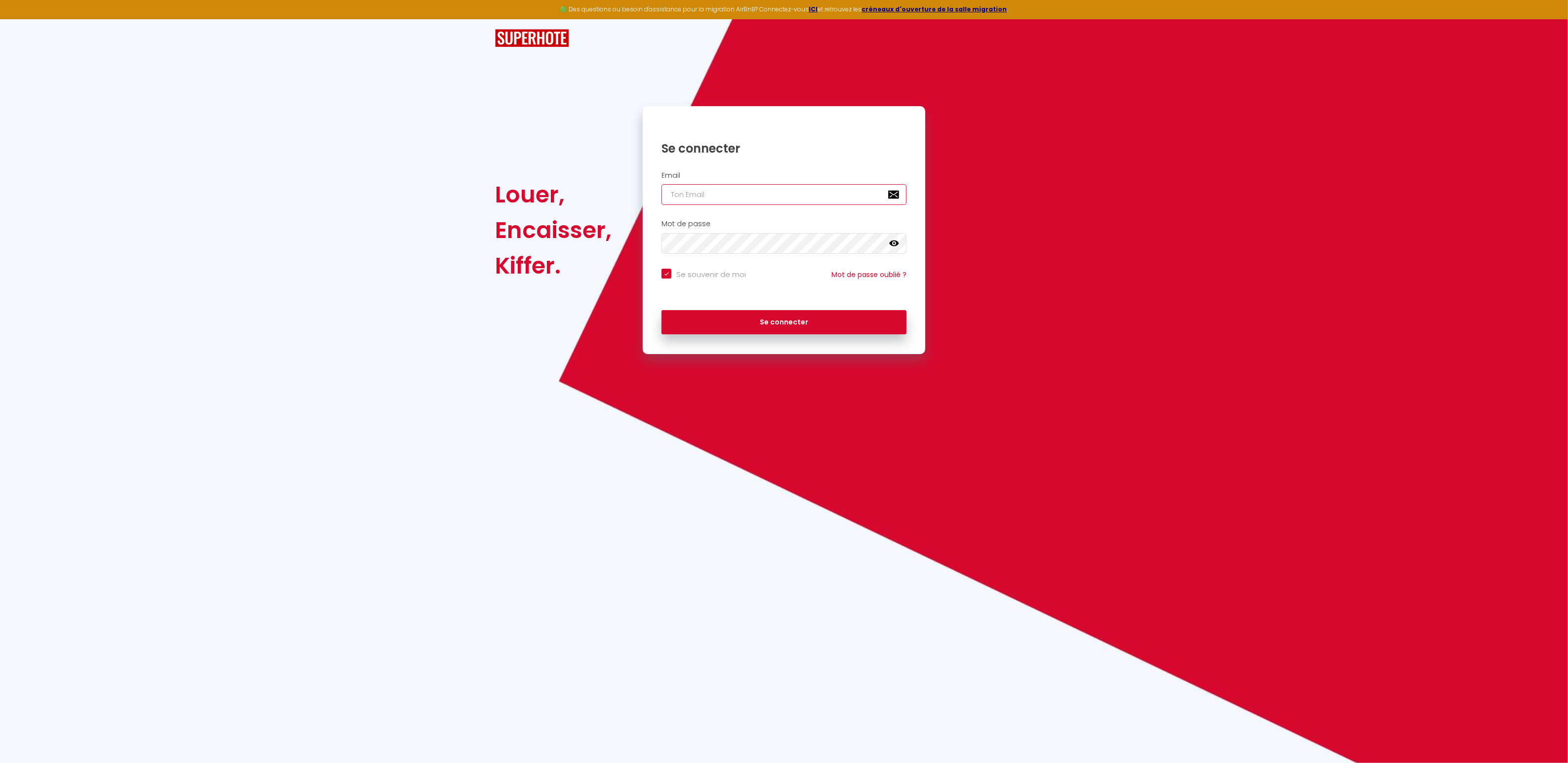
click at [707, 195] on input "email" at bounding box center [784, 195] width 245 height 21
type input "[EMAIL_ADDRESS][DOMAIN_NAME]"
click at [788, 321] on button "Se connecter" at bounding box center [784, 322] width 245 height 25
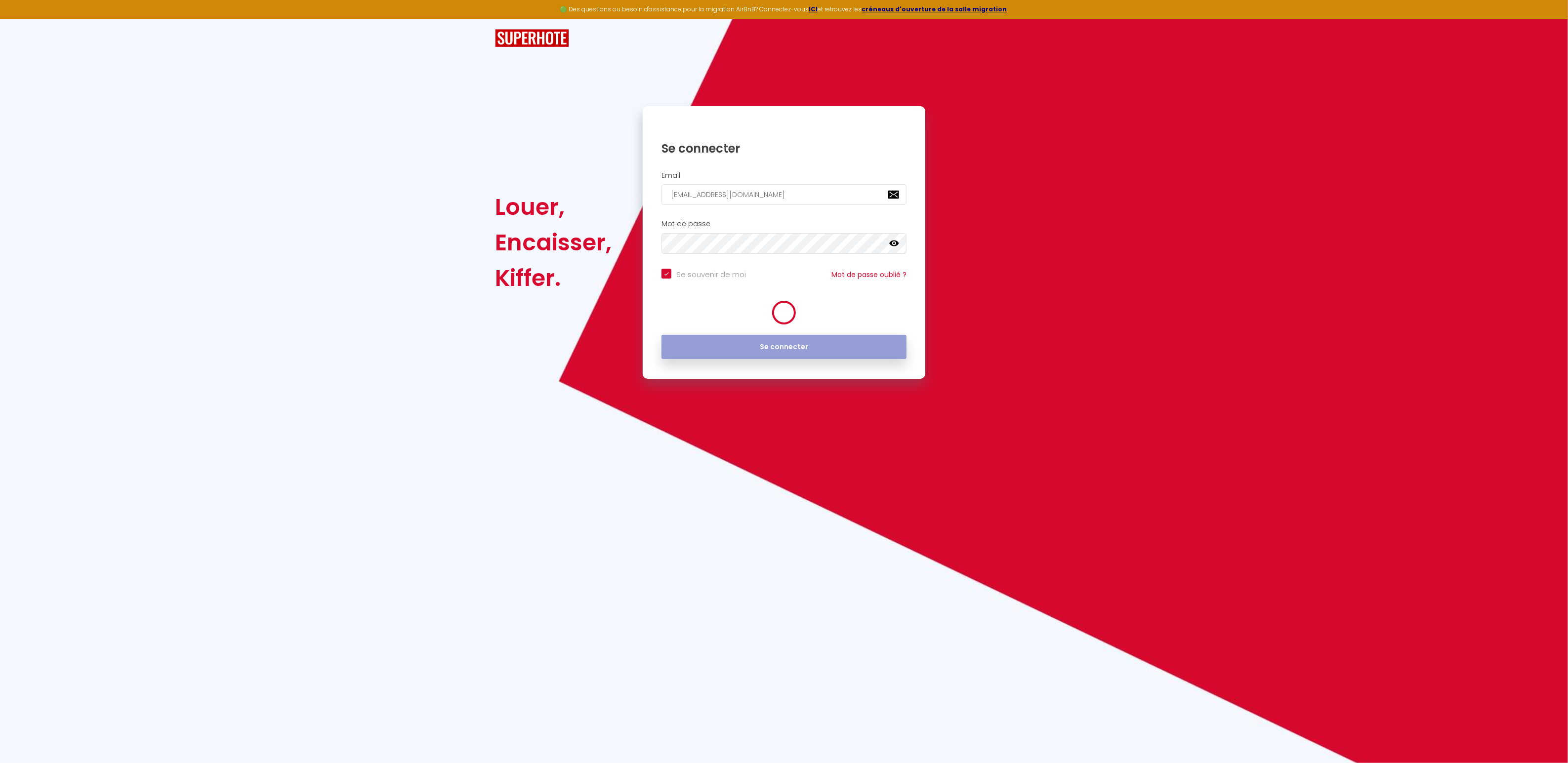
checkbox input "true"
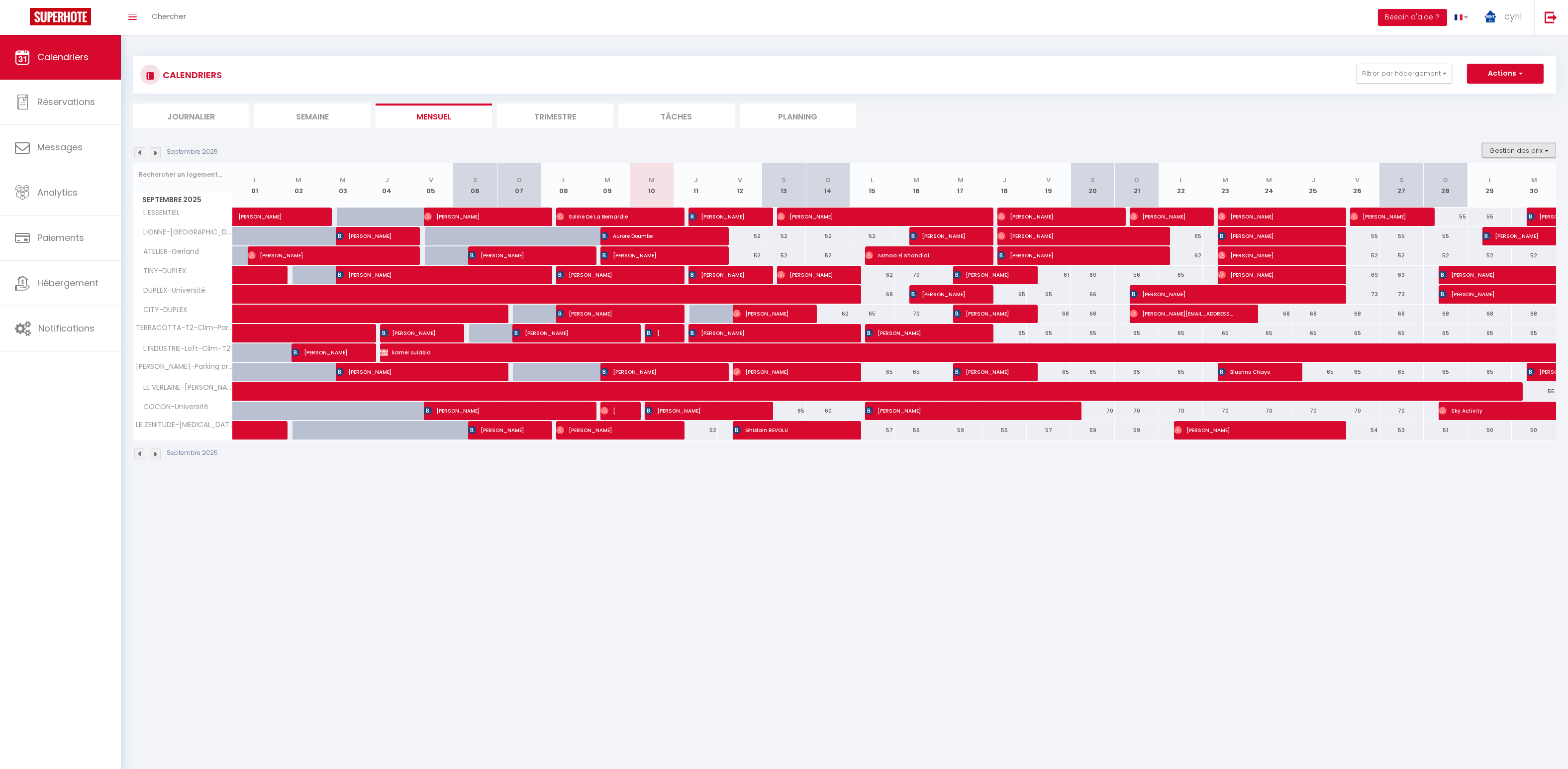
click at [1509, 155] on button "Gestion des prix" at bounding box center [1519, 150] width 74 height 15
click at [1509, 17] on span "cyril" at bounding box center [1513, 16] width 17 height 12
click at [1493, 48] on link "Paramètres" at bounding box center [1494, 50] width 74 height 17
select select "28"
select select "fr"
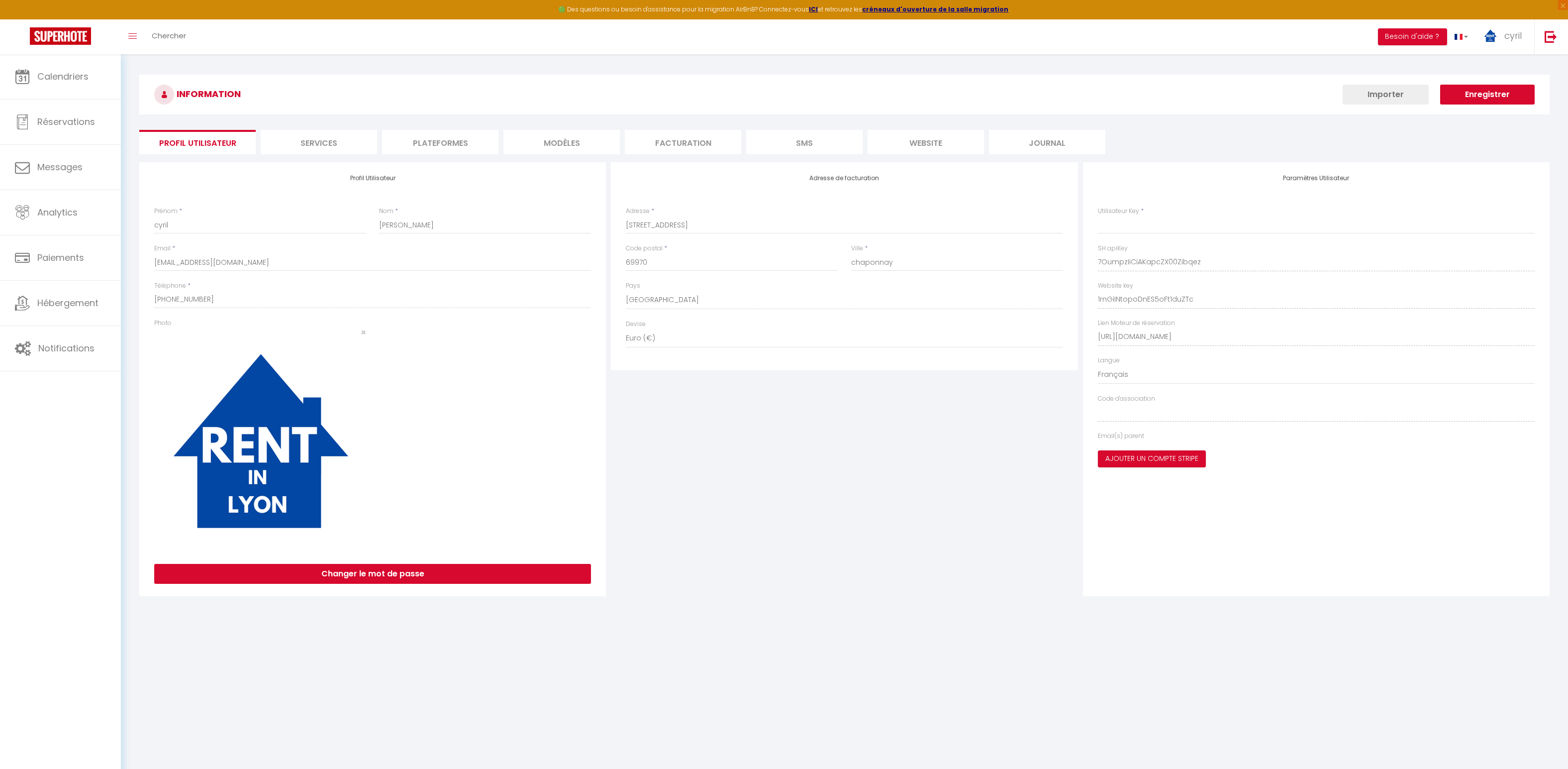
type input "7OumpzIiCiAKapcZX00Zibqez"
type input "1rnGiINtopoDnES5oFt1duZTc"
type input "[URL][DOMAIN_NAME]"
select select "fr"
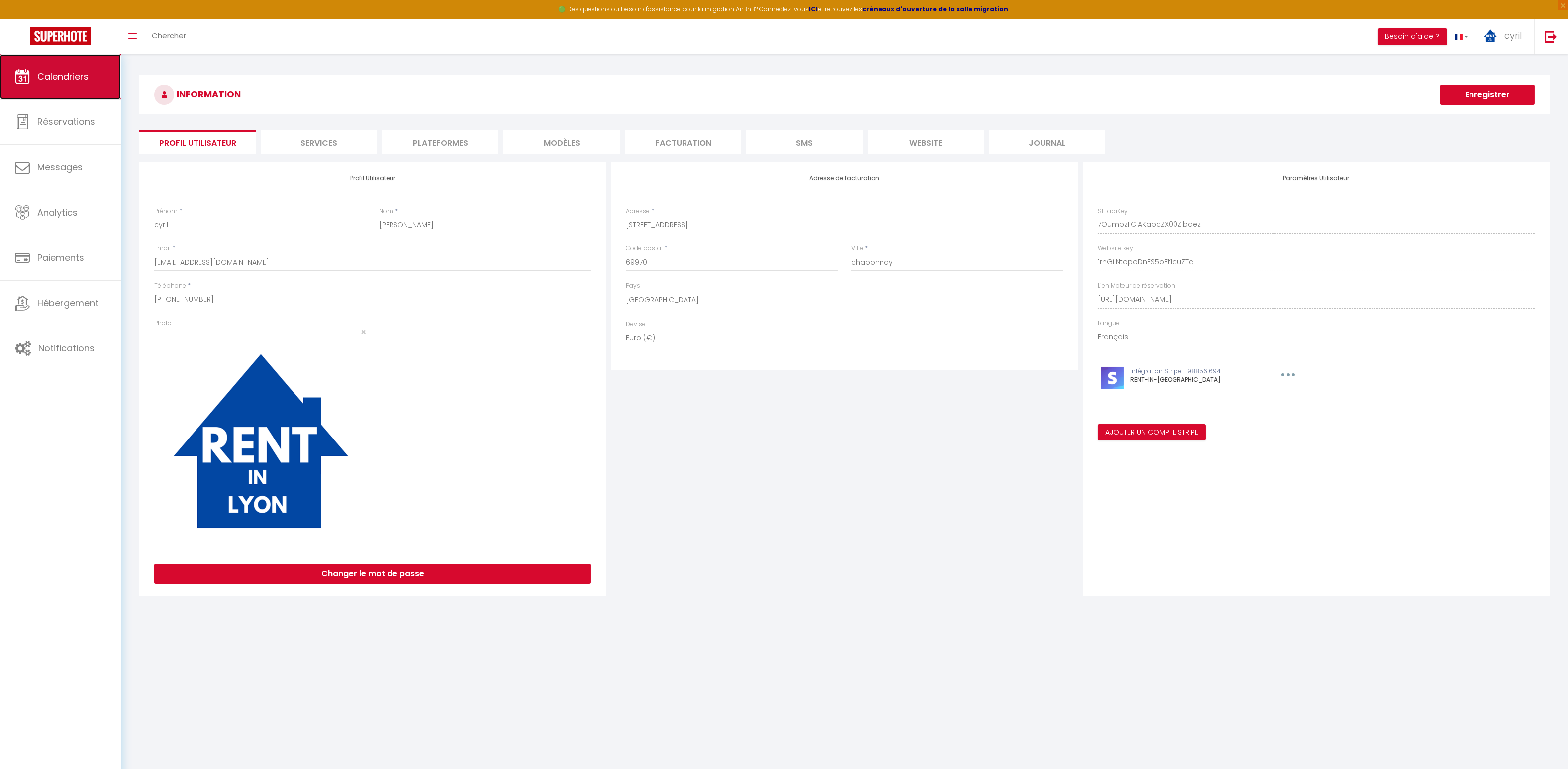
click at [89, 88] on link "Calendriers" at bounding box center [60, 76] width 121 height 45
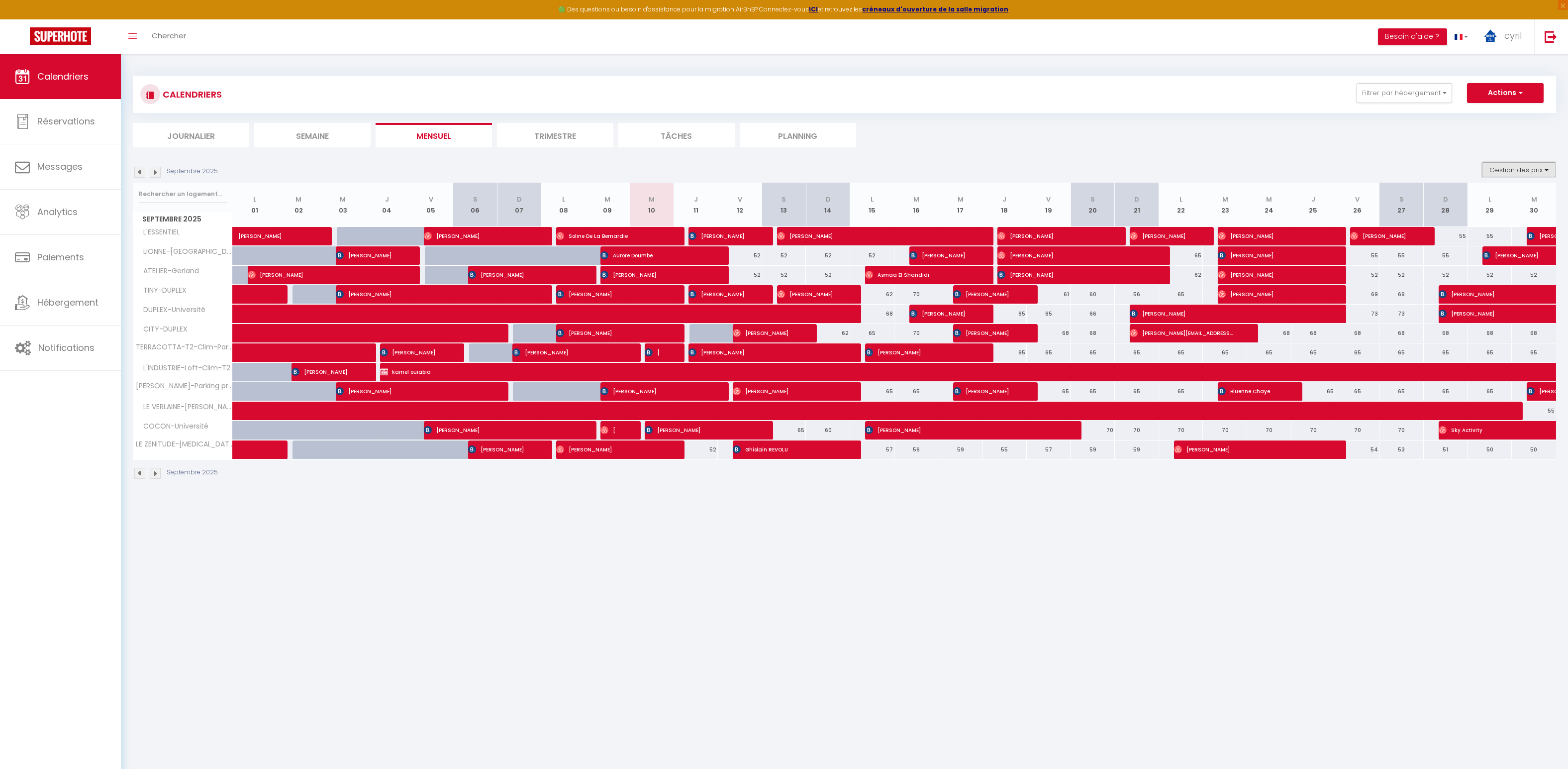
click at [1516, 169] on button "Gestion des prix" at bounding box center [1519, 170] width 74 height 15
click at [1477, 200] on input "Nb Nuits minimum" at bounding box center [1511, 201] width 89 height 10
checkbox input "true"
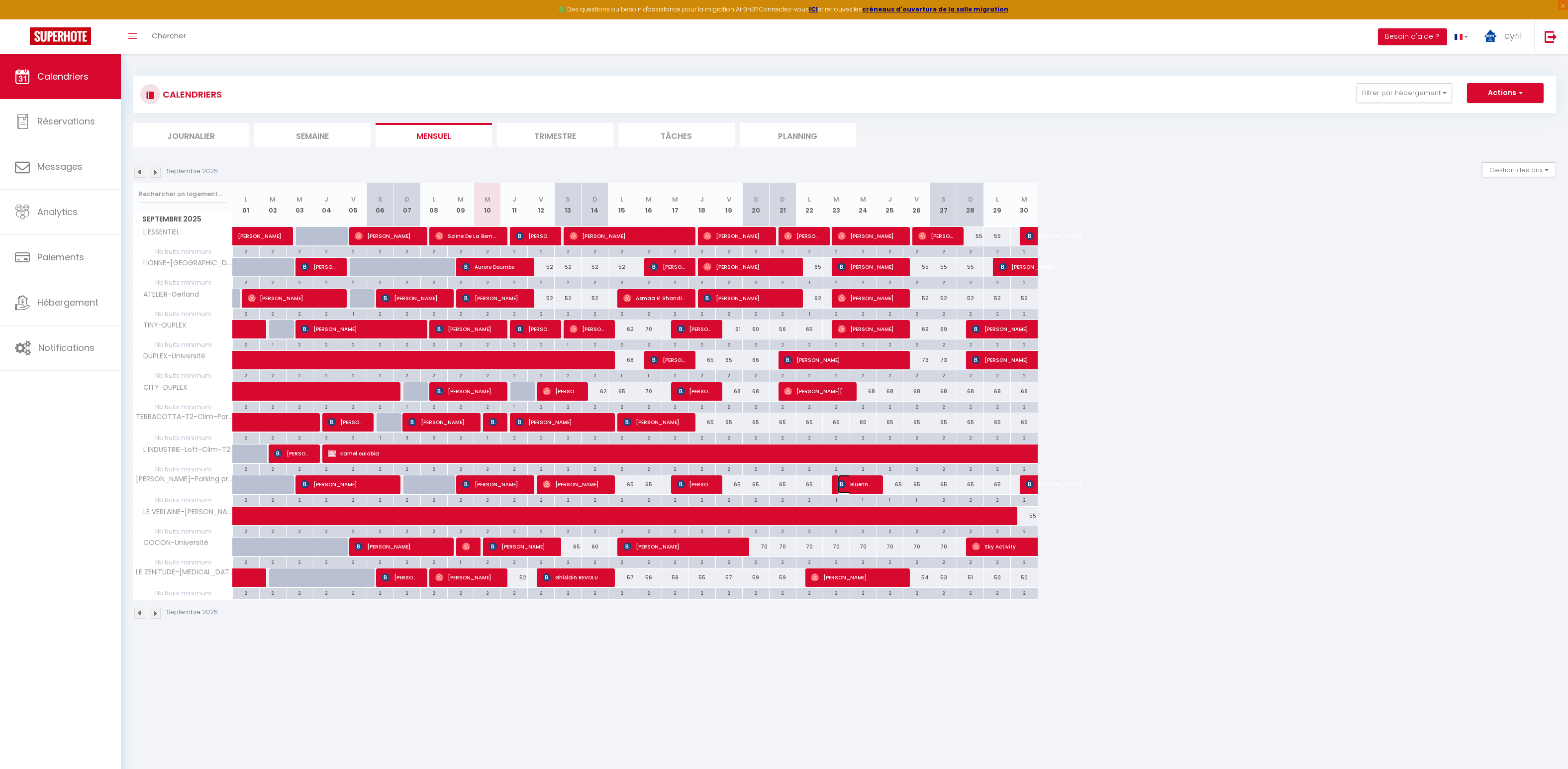
click at [856, 480] on span "Bluenne Chaye" at bounding box center [856, 484] width 36 height 19
select select "OK"
select select "KO"
select select "0"
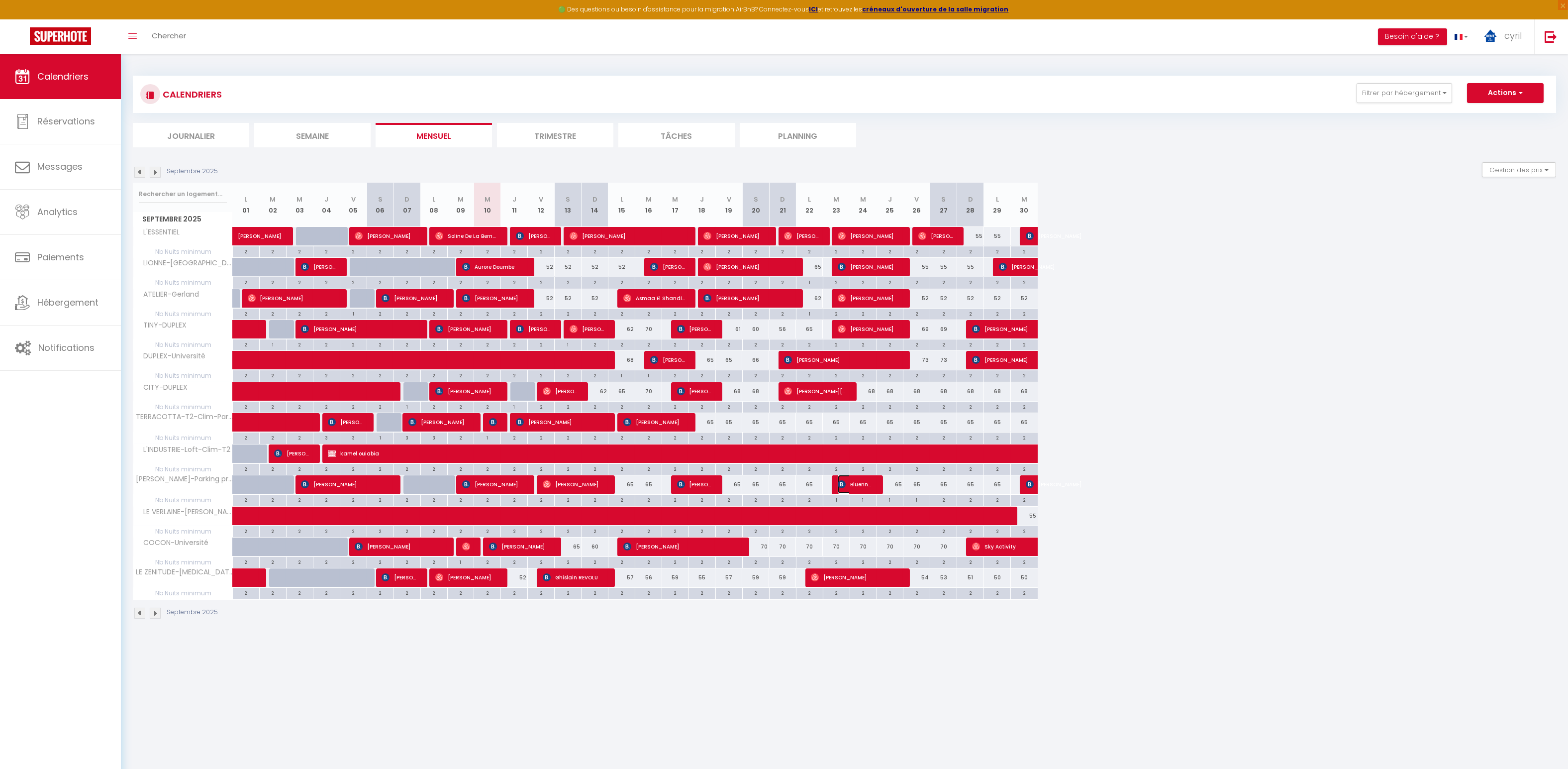
select select "1"
select select
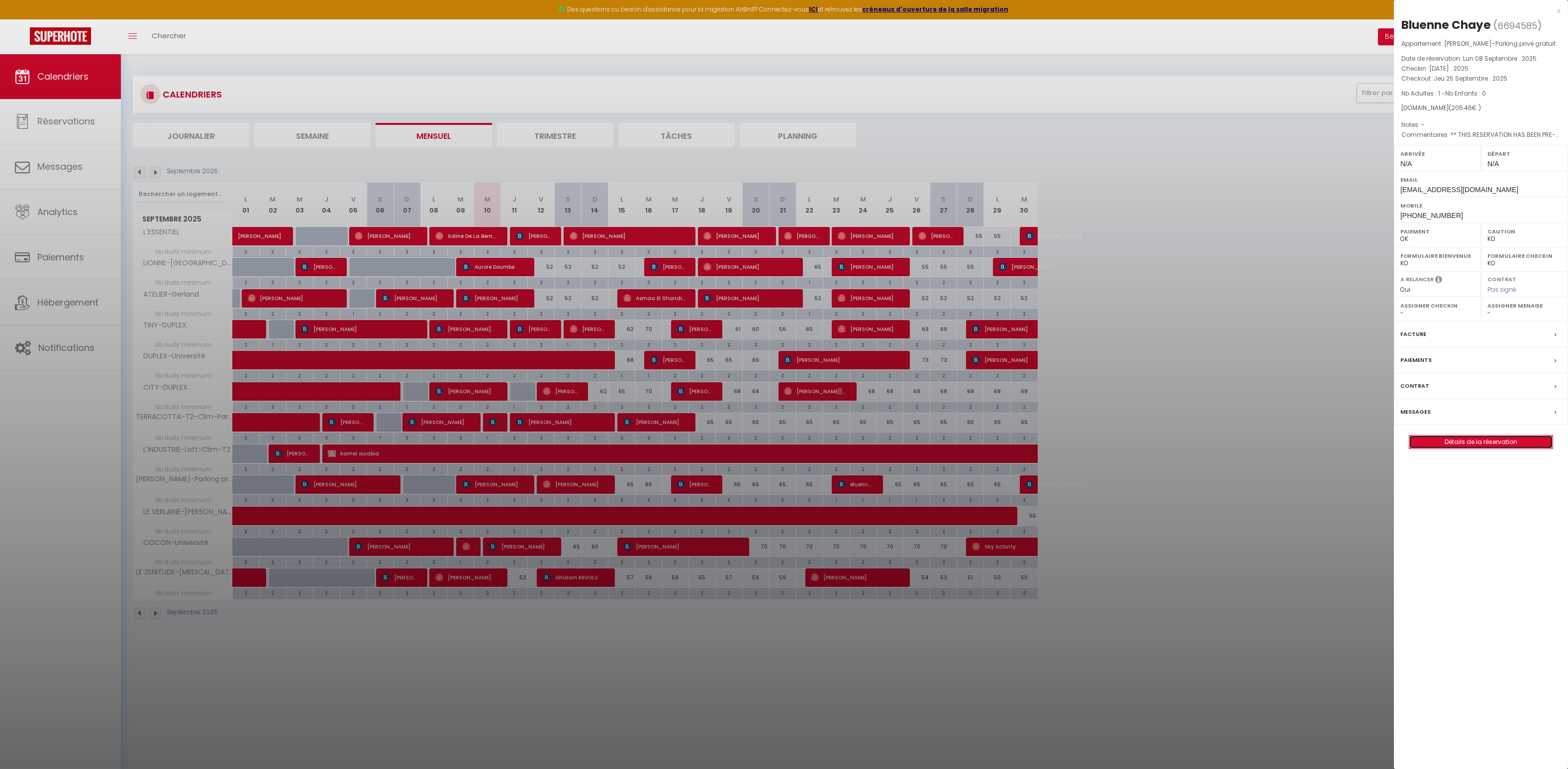
click at [1485, 438] on link "Détails de la réservation" at bounding box center [1481, 442] width 143 height 13
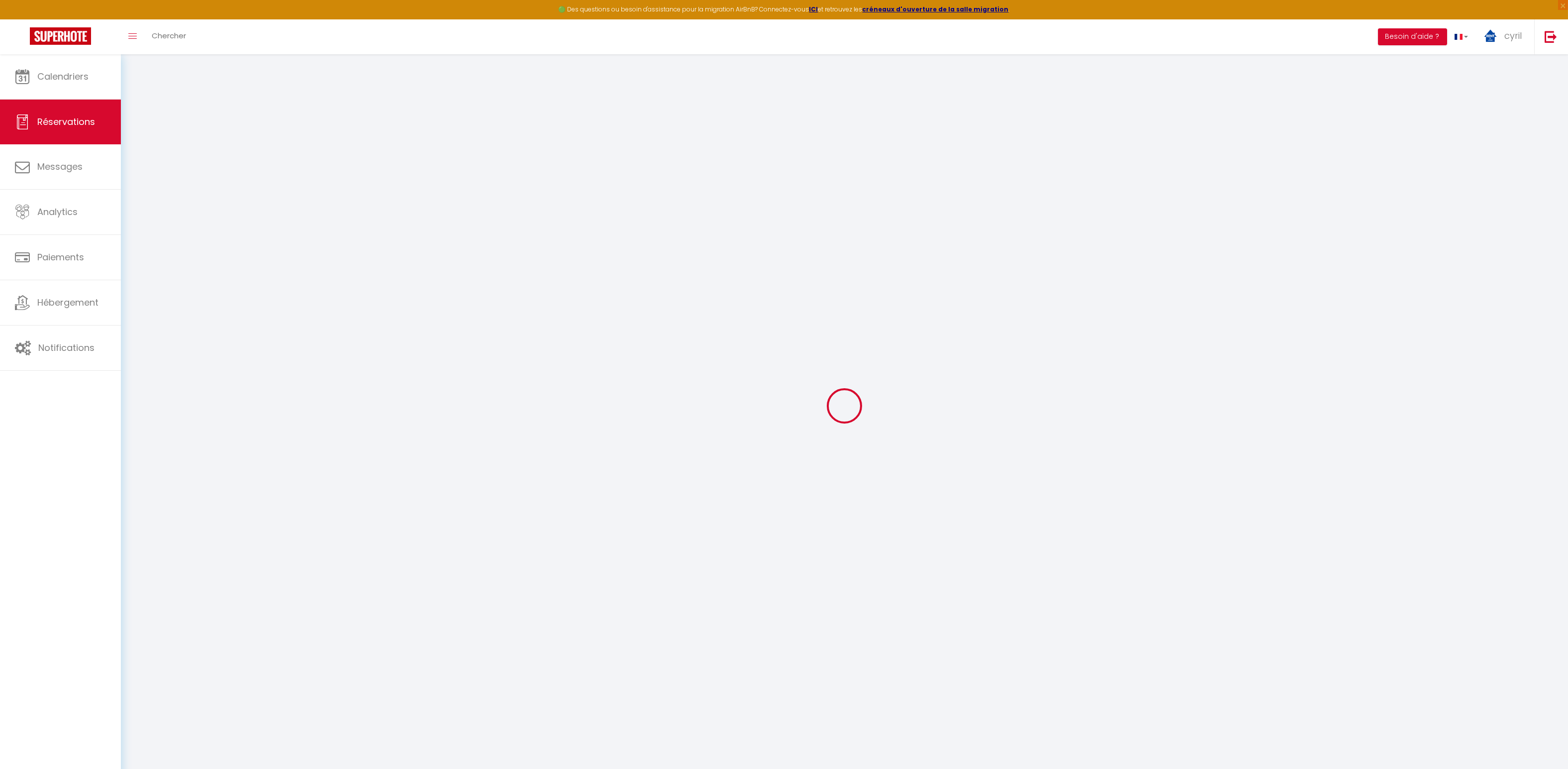
select select
checkbox input "false"
type textarea "** THIS RESERVATION HAS BEEN PRE-PAID ** BOOKING NOTE : Payment charge is EUR 2…"
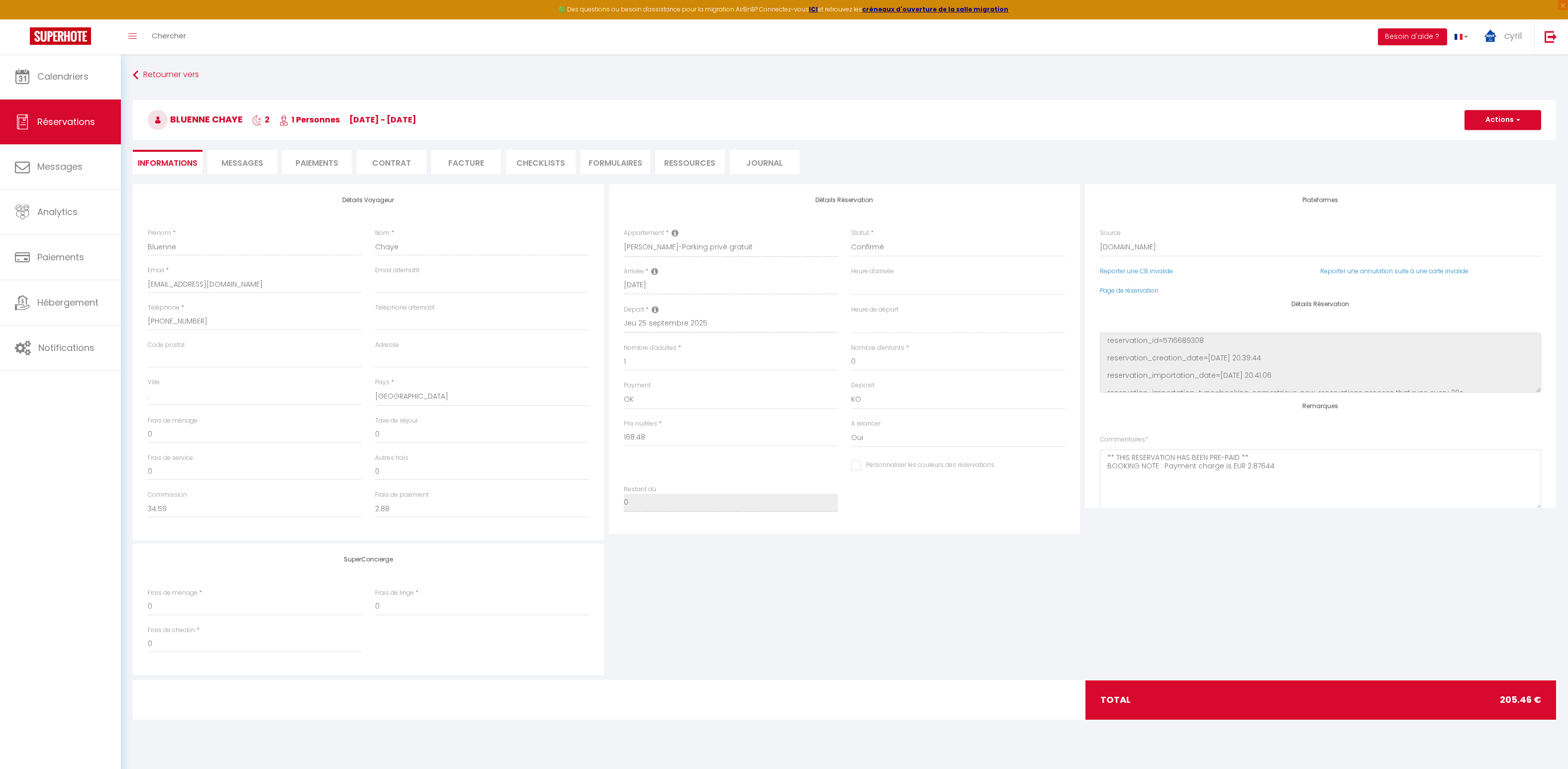
type input "35"
type input "1.98"
select select
checkbox input "false"
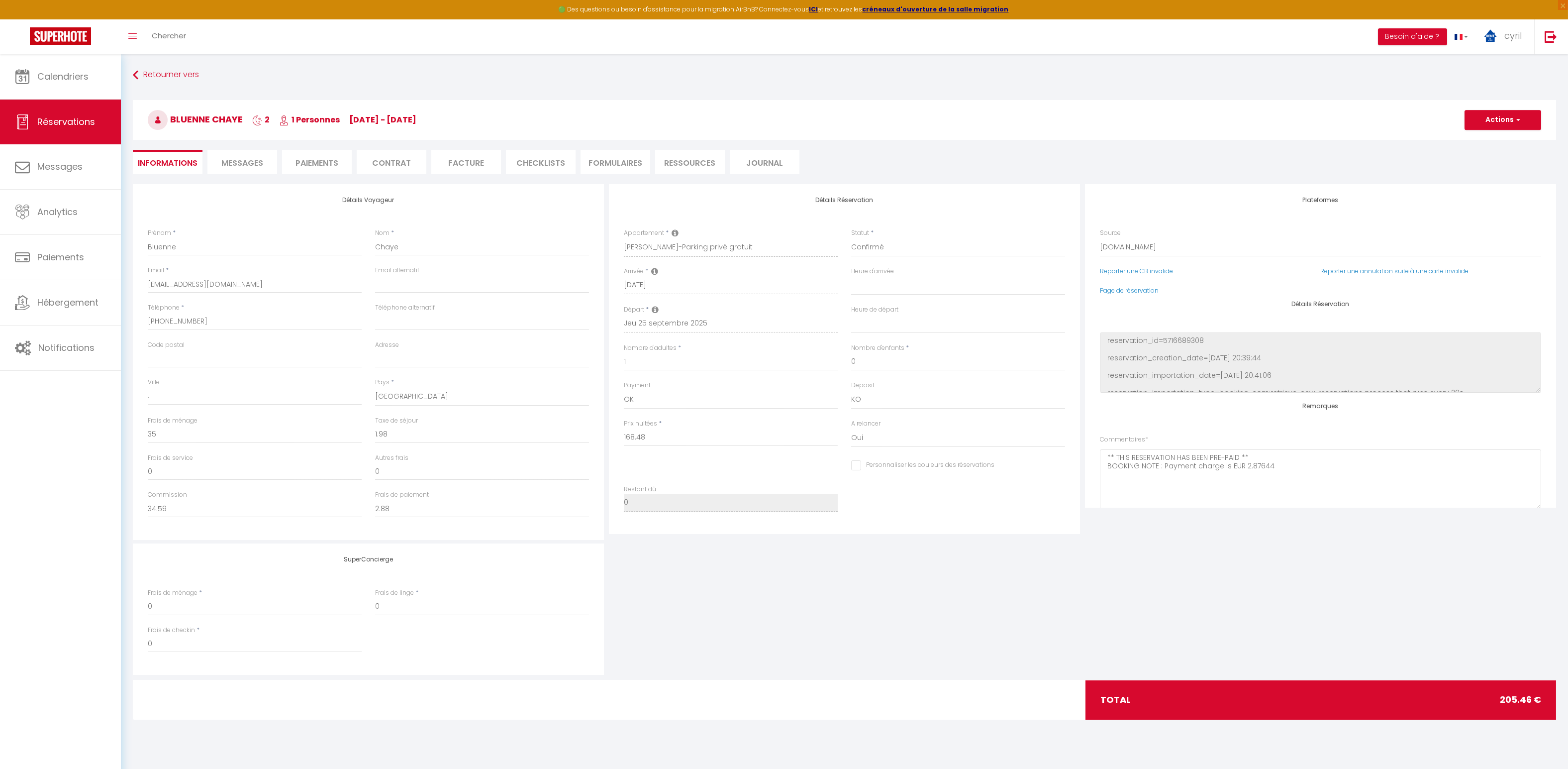
select select
click at [248, 161] on span "Messages" at bounding box center [242, 163] width 42 height 12
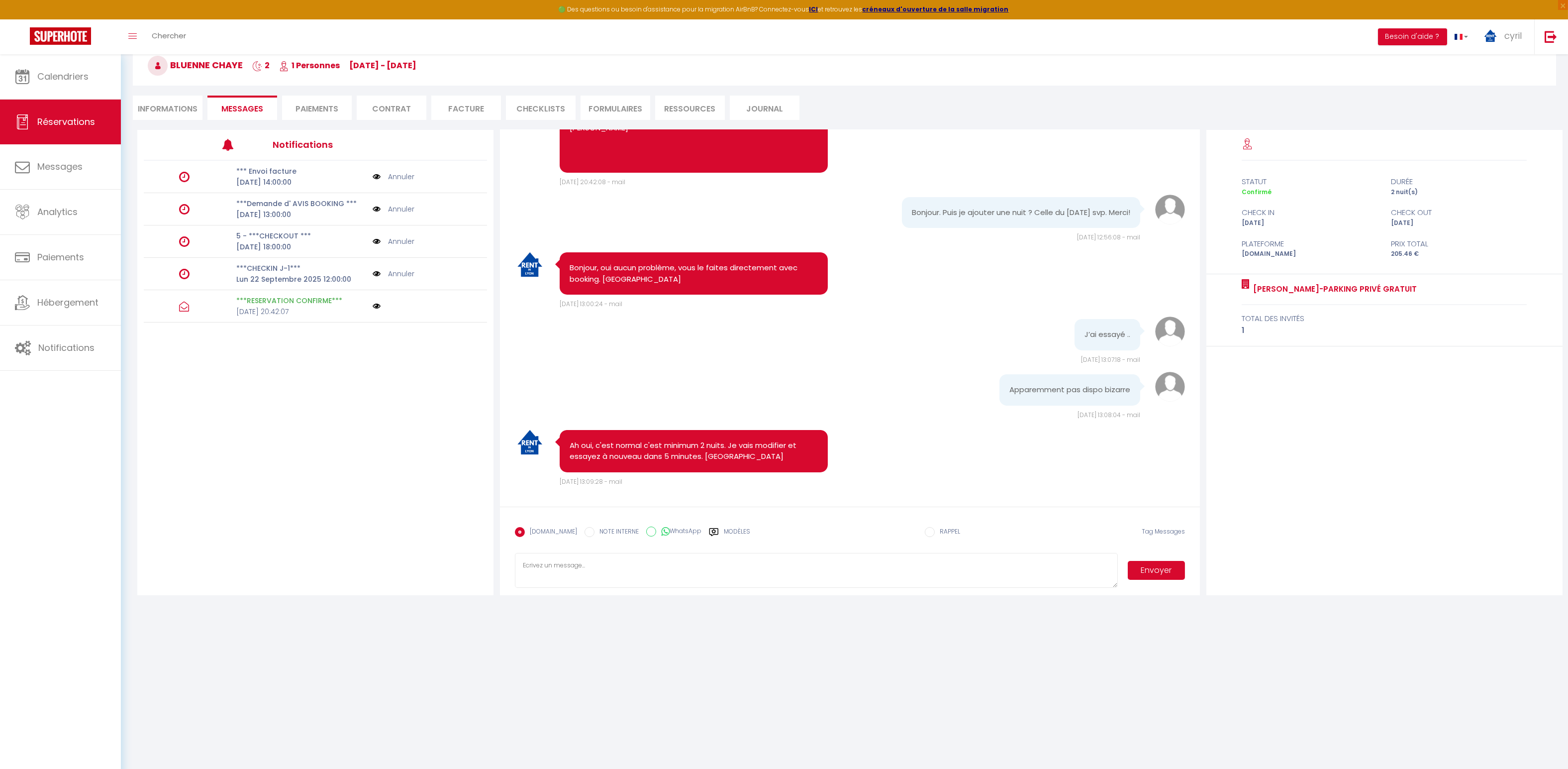
scroll to position [456, 0]
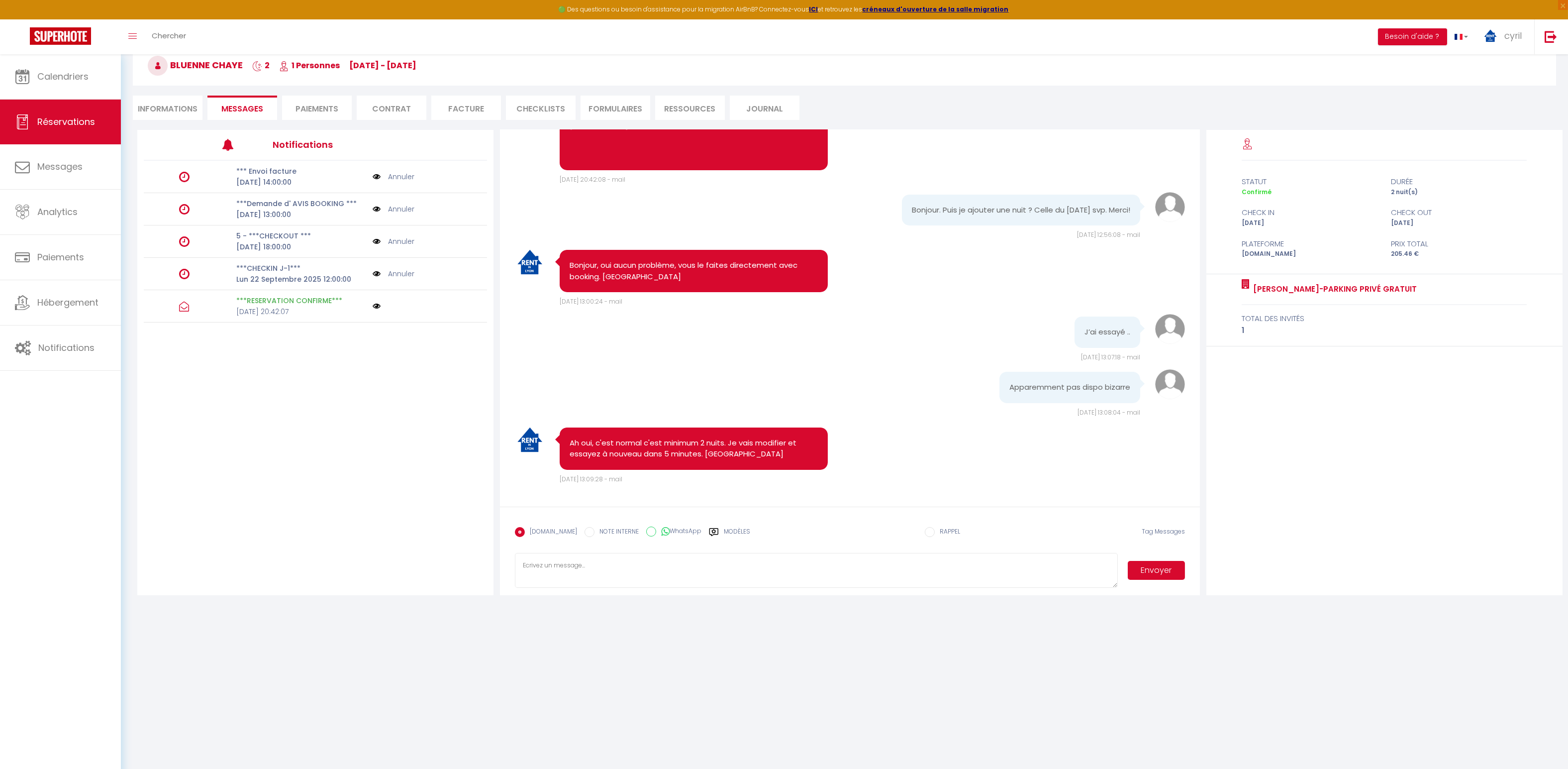
click at [571, 564] on textarea at bounding box center [816, 570] width 603 height 35
click at [566, 564] on textarea "Avez vous éssayée a nouveau ? [GEOGRAPHIC_DATA]" at bounding box center [816, 570] width 603 height 35
click at [574, 565] on textarea "Avez vous éssayée a nouveau ? [GEOGRAPHIC_DATA]" at bounding box center [816, 570] width 603 height 35
click at [576, 564] on textarea "Avez vous éssayée a nouveau ? [GEOGRAPHIC_DATA]" at bounding box center [816, 570] width 603 height 35
click at [666, 569] on textarea "Avez vous éssayez a nouveau ? [GEOGRAPHIC_DATA]" at bounding box center [816, 570] width 603 height 35
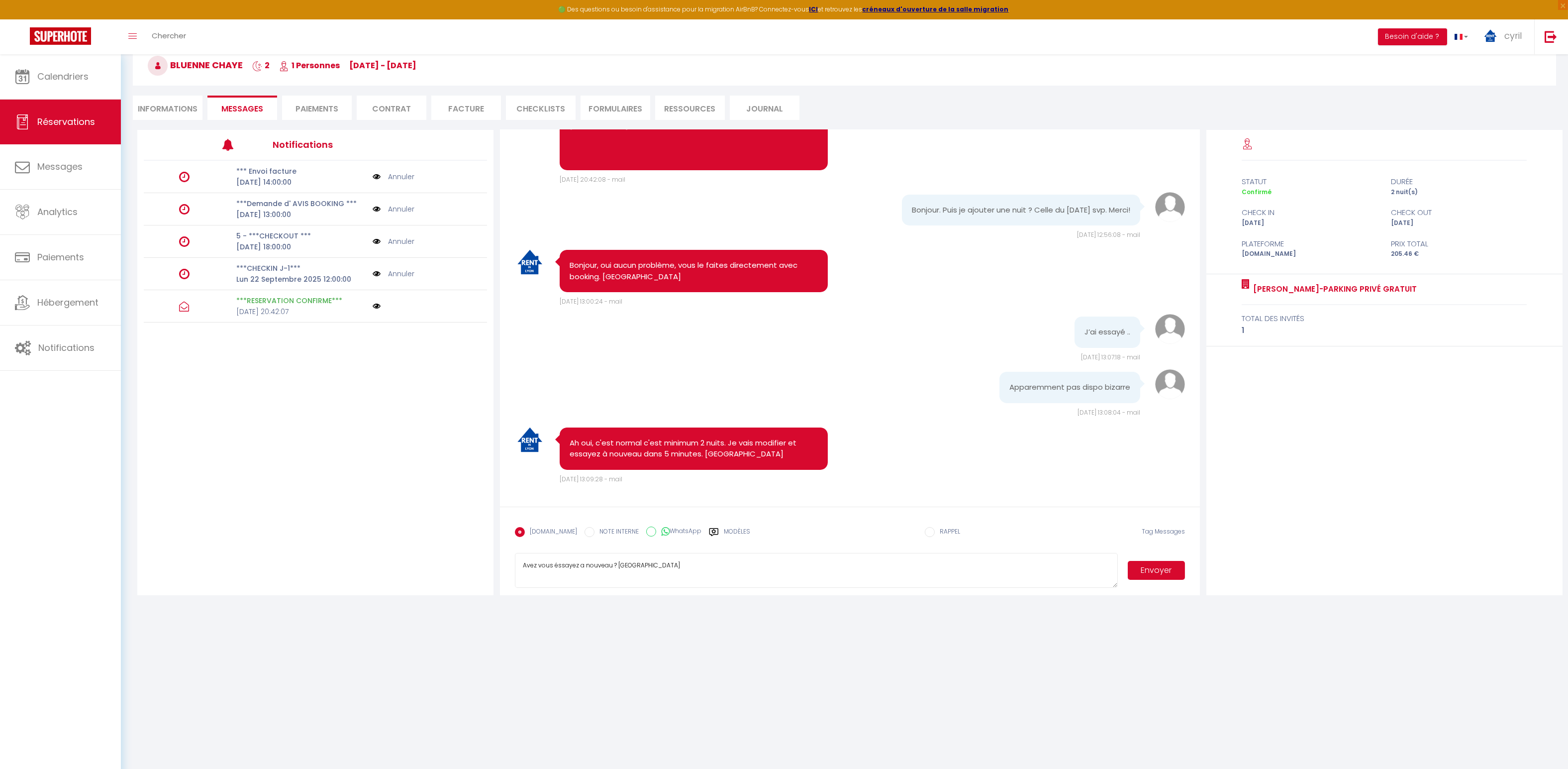
type textarea "Avez vous éssayez a nouveau ? [GEOGRAPHIC_DATA]"
click at [1167, 568] on button "Envoyer" at bounding box center [1156, 570] width 57 height 19
